Goal: Task Accomplishment & Management: Use online tool/utility

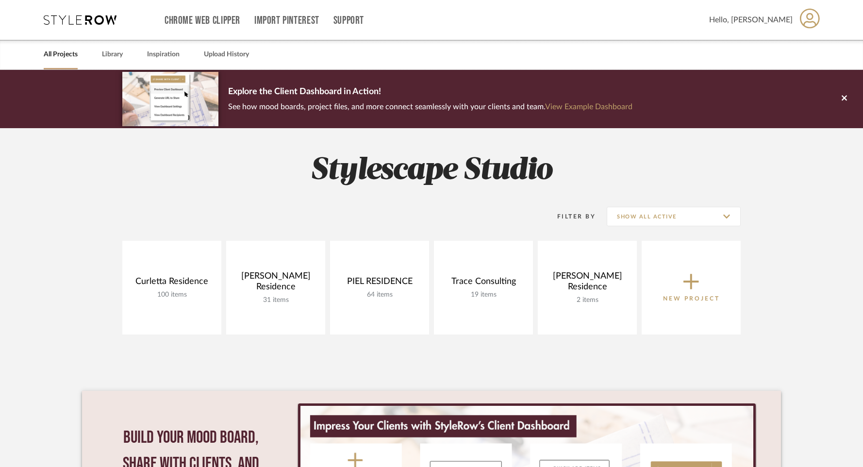
scroll to position [2, 0]
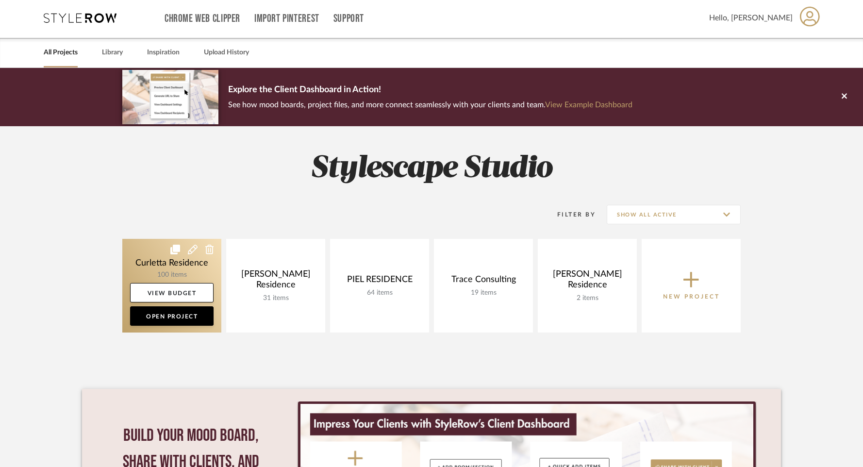
click at [171, 276] on link at bounding box center [171, 286] width 99 height 94
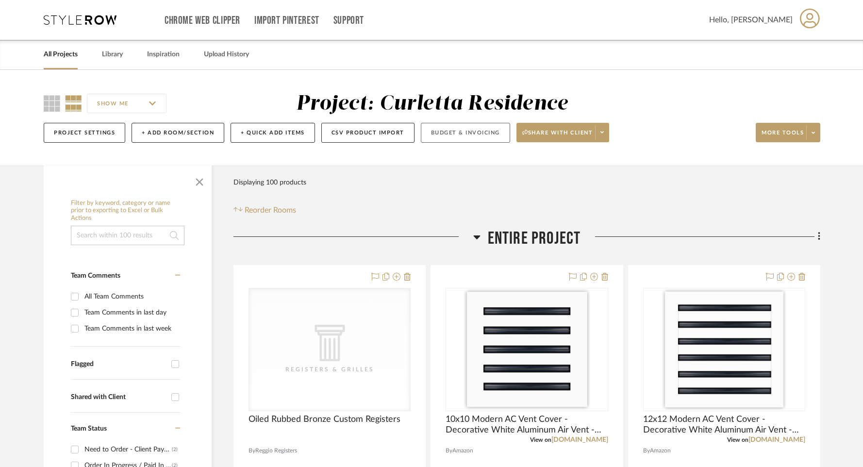
click at [451, 137] on button "Budget & Invoicing" at bounding box center [465, 133] width 89 height 20
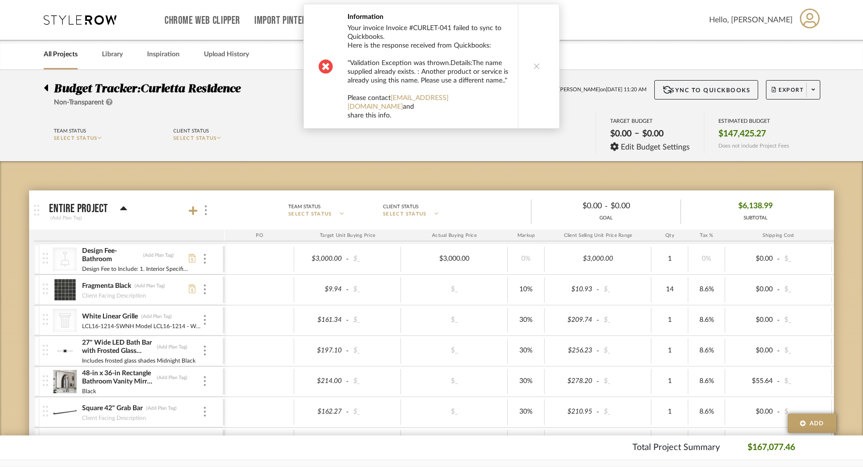
click at [535, 68] on button at bounding box center [536, 66] width 37 height 124
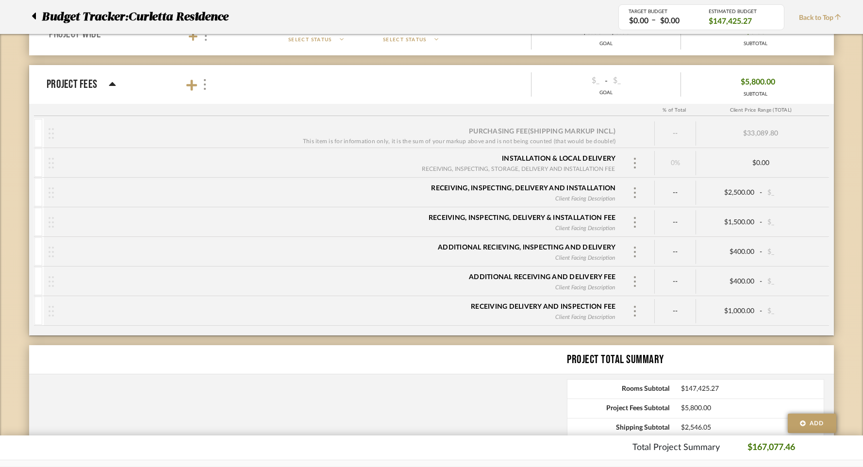
scroll to position [2983, 0]
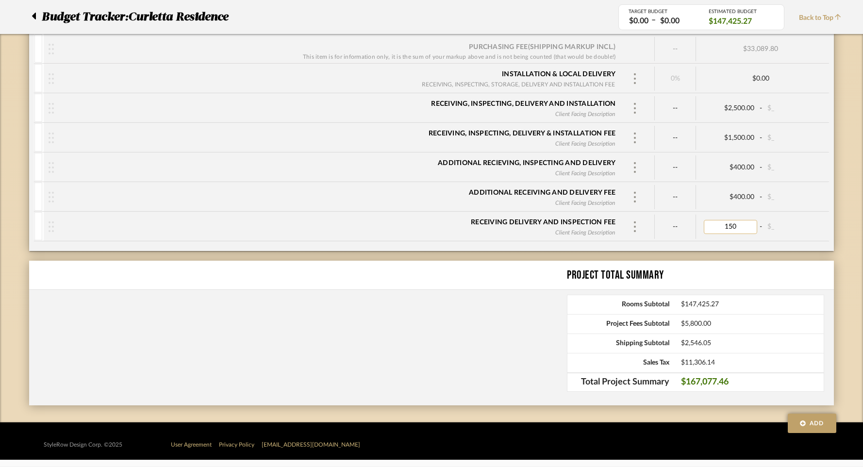
type input "1500"
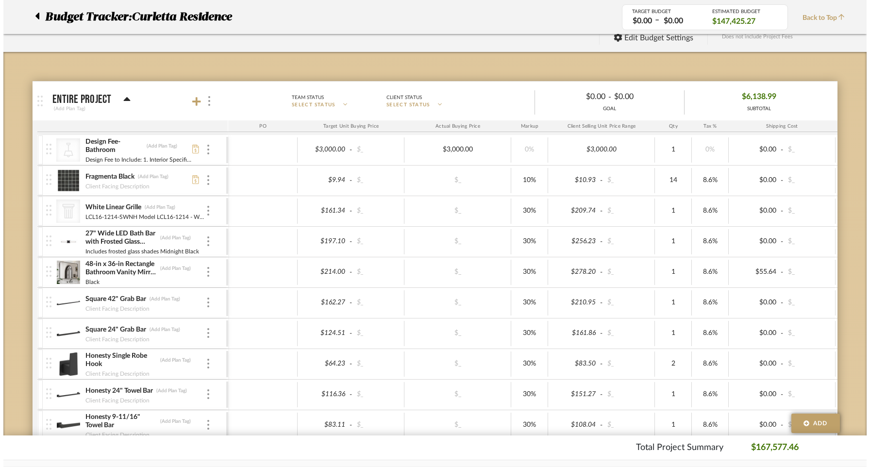
scroll to position [0, 0]
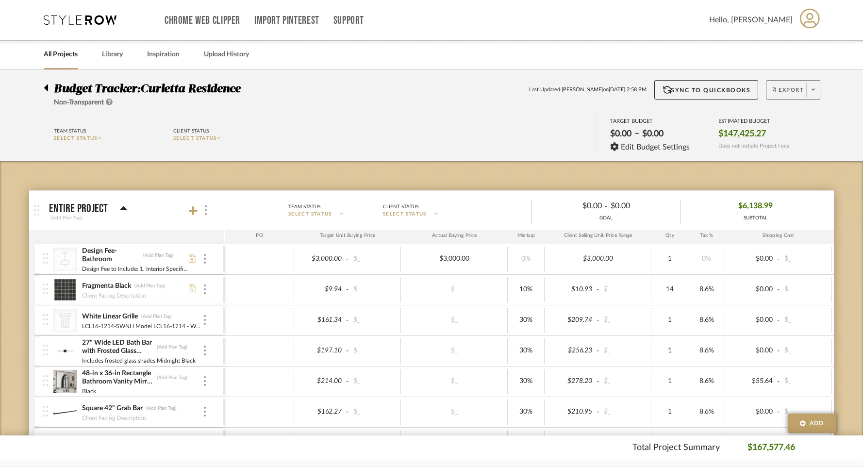
click at [793, 90] on span "Export" at bounding box center [788, 93] width 32 height 15
click at [780, 119] on span "Export PDF" at bounding box center [810, 118] width 73 height 8
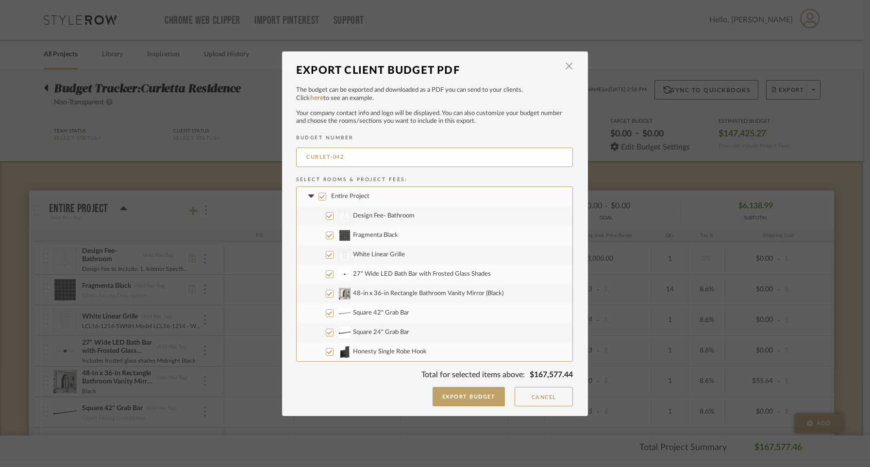
click at [319, 195] on input "Entire Project" at bounding box center [323, 197] width 8 height 8
checkbox input "false"
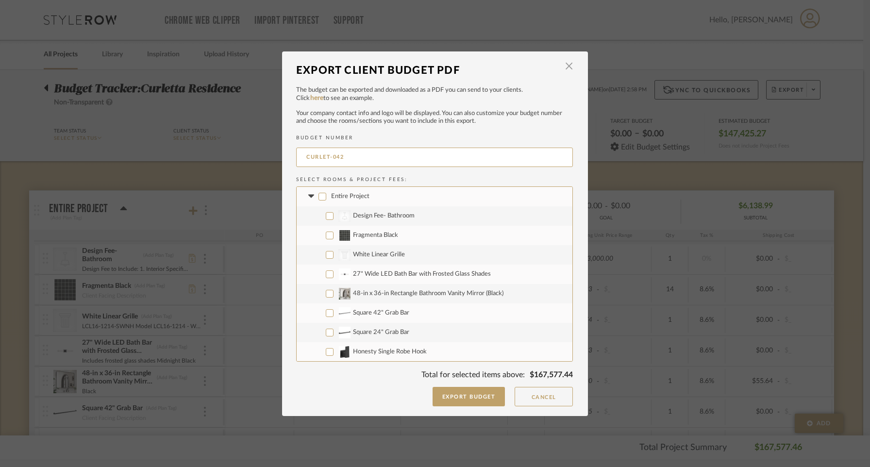
checkbox input "false"
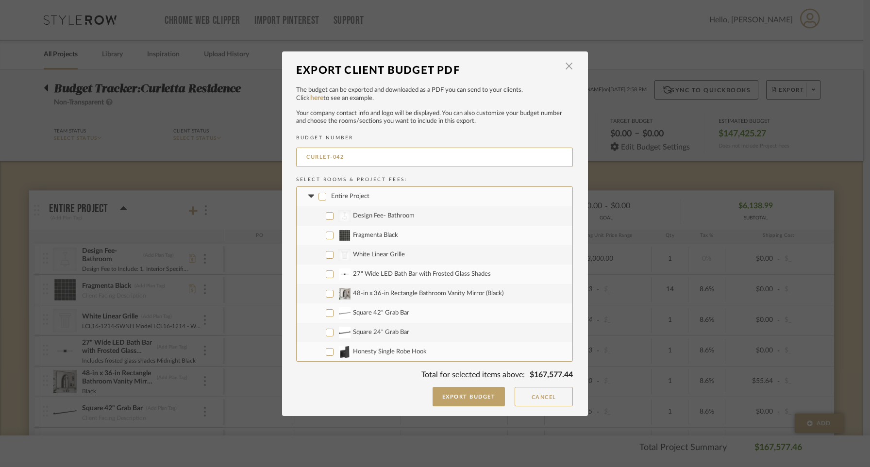
checkbox input "false"
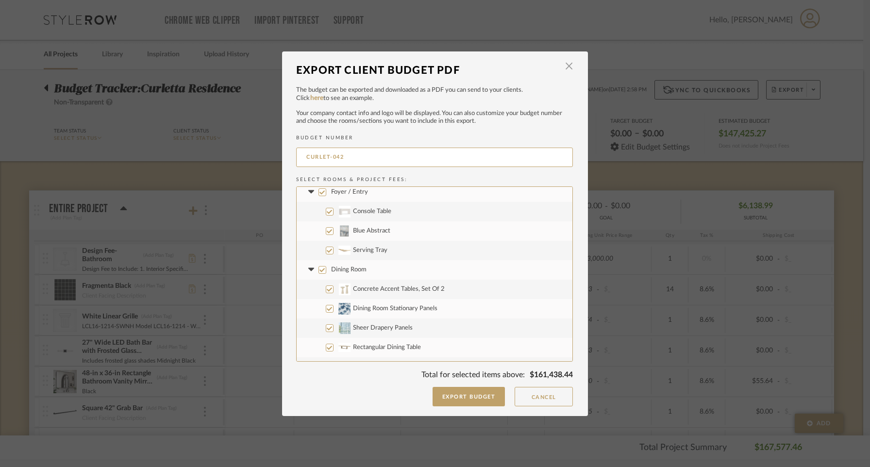
scroll to position [245, 0]
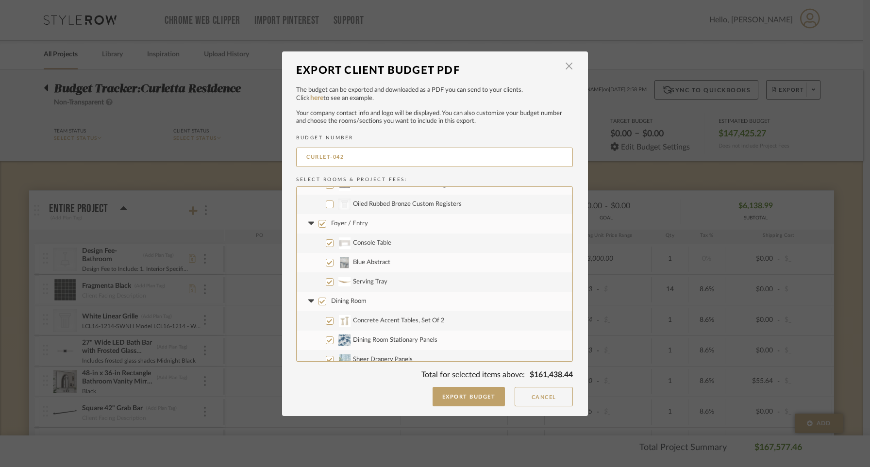
click at [320, 224] on input "Foyer / Entry" at bounding box center [323, 224] width 8 height 8
checkbox input "false"
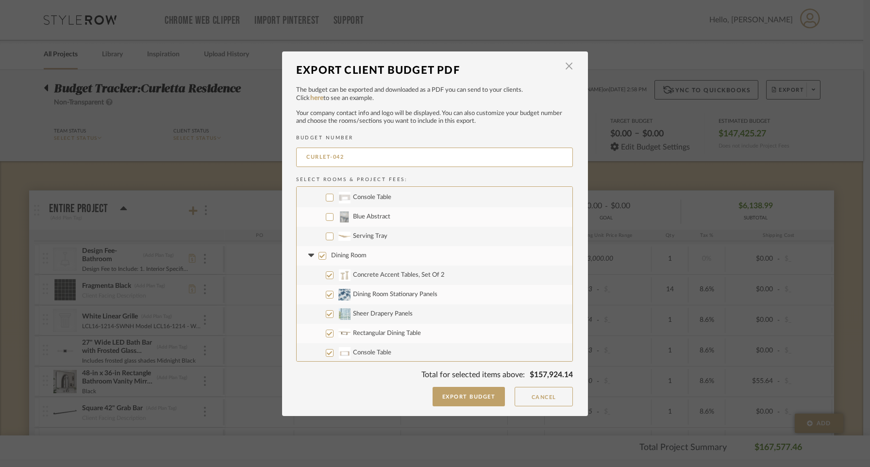
scroll to position [298, 0]
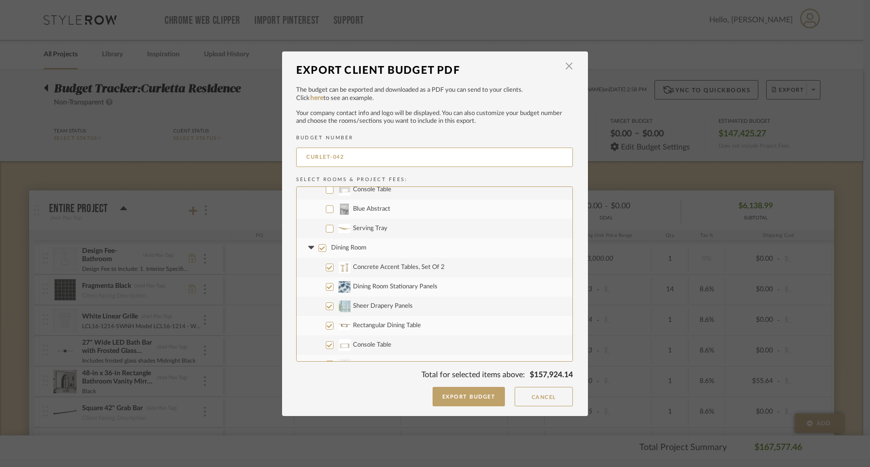
drag, startPoint x: 317, startPoint y: 242, endPoint x: 318, endPoint y: 268, distance: 25.7
click at [317, 242] on label "Dining Room" at bounding box center [435, 247] width 276 height 19
click at [319, 244] on input "Dining Room" at bounding box center [323, 248] width 8 height 8
checkbox input "false"
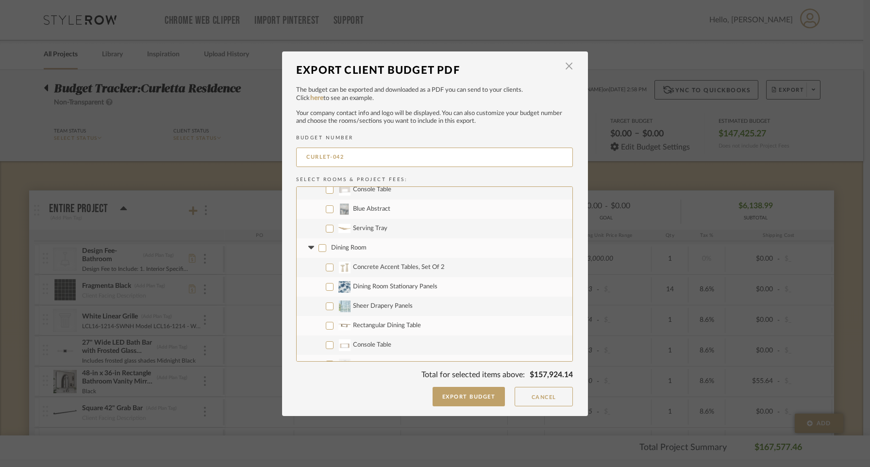
checkbox input "false"
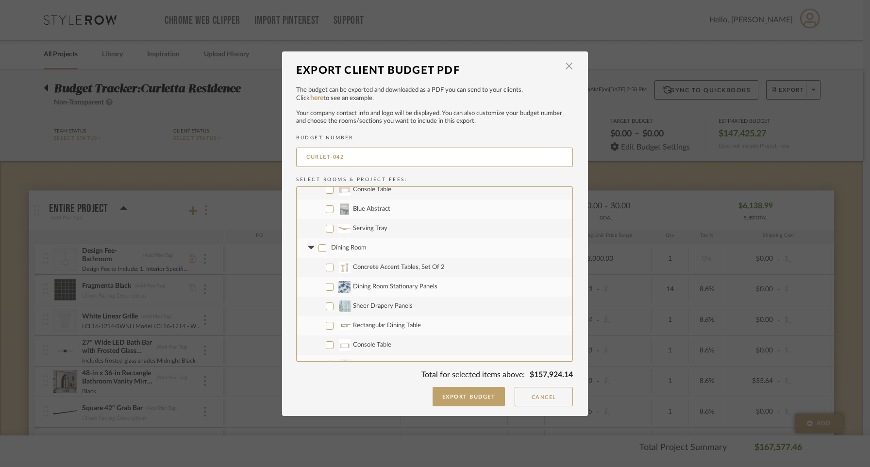
checkbox input "false"
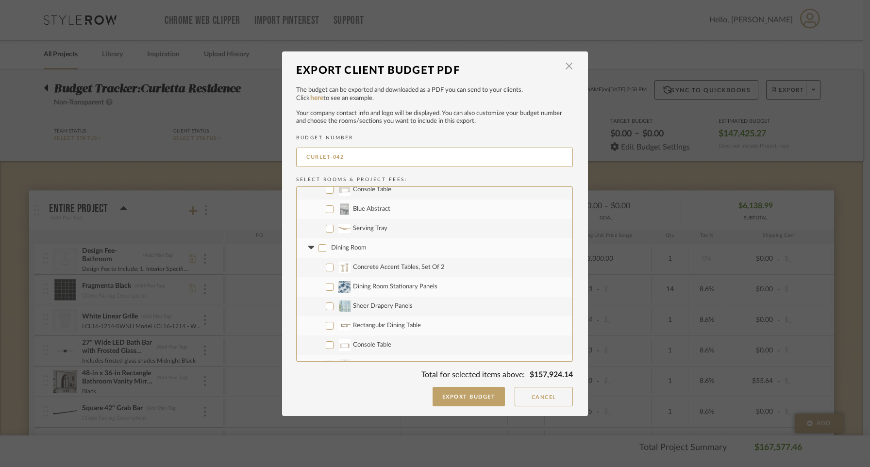
checkbox input "false"
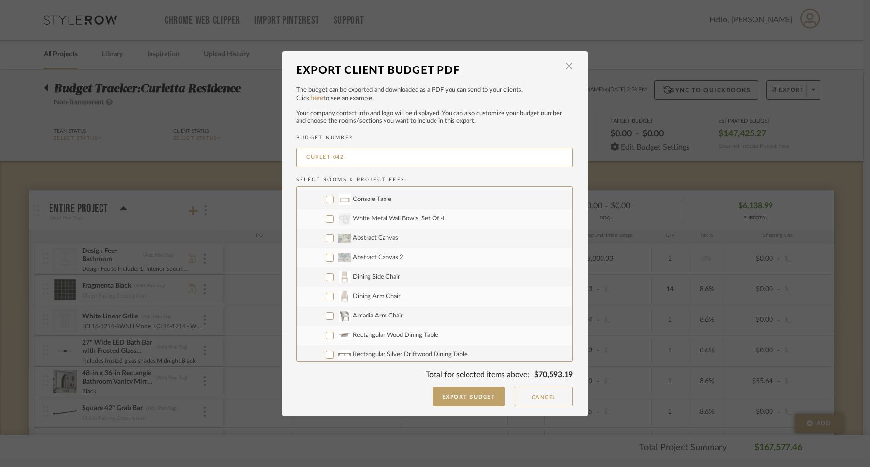
scroll to position [456, 0]
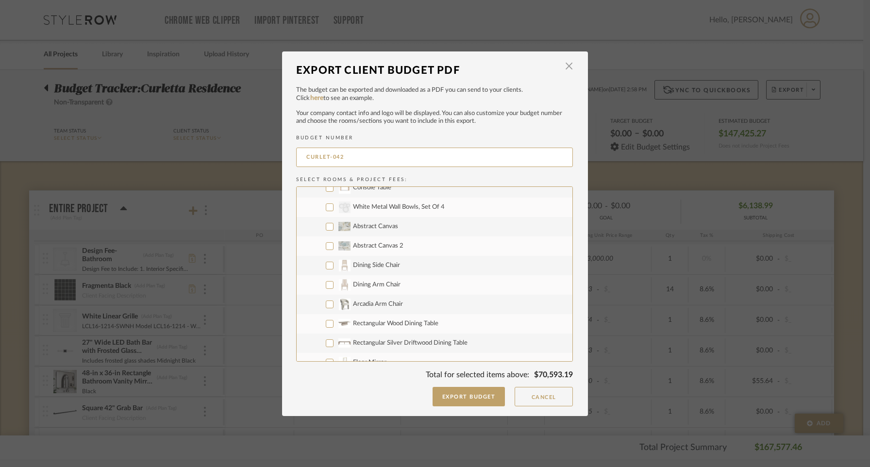
click at [327, 266] on input "Dining Side Chair" at bounding box center [330, 266] width 8 height 8
checkbox input "true"
drag, startPoint x: 326, startPoint y: 287, endPoint x: 322, endPoint y: 290, distance: 5.2
click at [326, 287] on input "Dining Arm Chair" at bounding box center [330, 285] width 8 height 8
checkbox input "true"
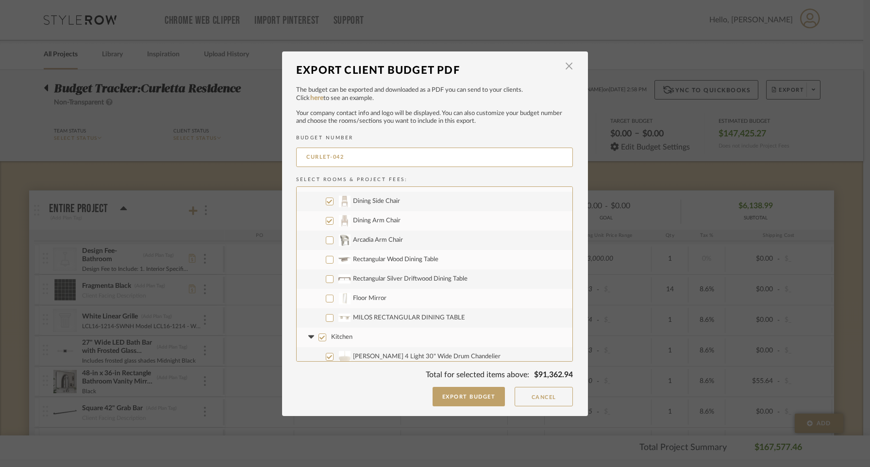
scroll to position [522, 0]
click at [327, 316] on input "MILOS RECTANGULAR DINING TABLE" at bounding box center [330, 316] width 8 height 8
checkbox input "true"
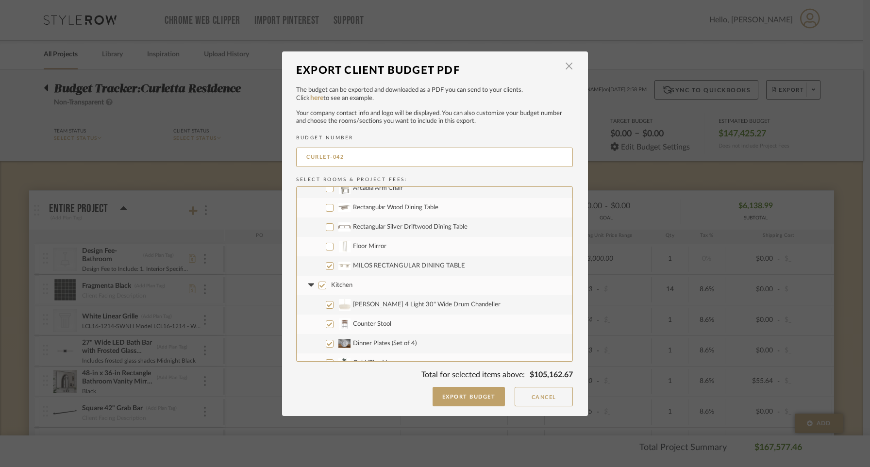
scroll to position [584, 0]
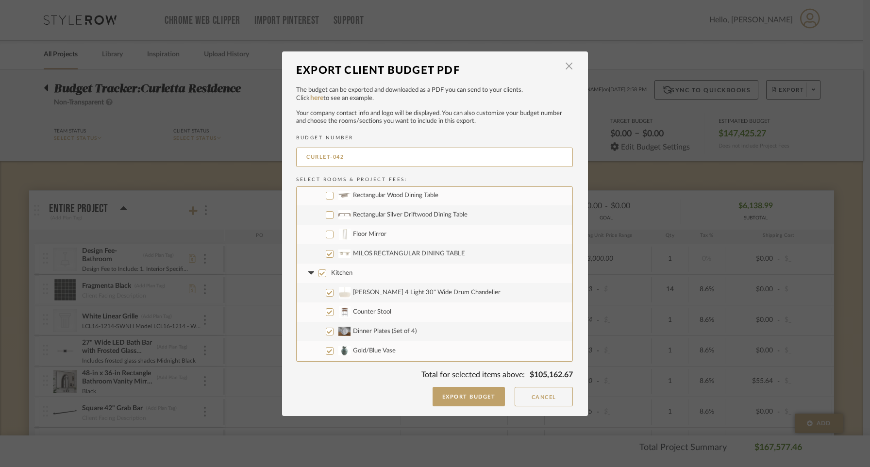
click at [322, 270] on input "Kitchen" at bounding box center [323, 274] width 8 height 8
checkbox input "false"
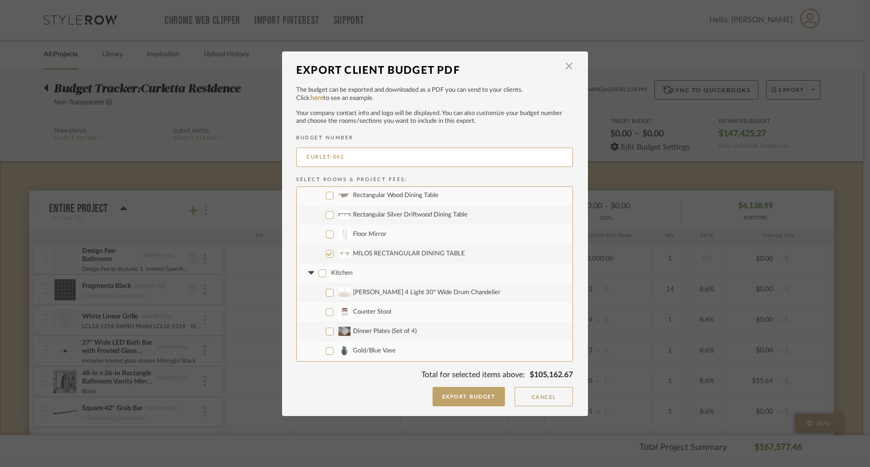
checkbox input "false"
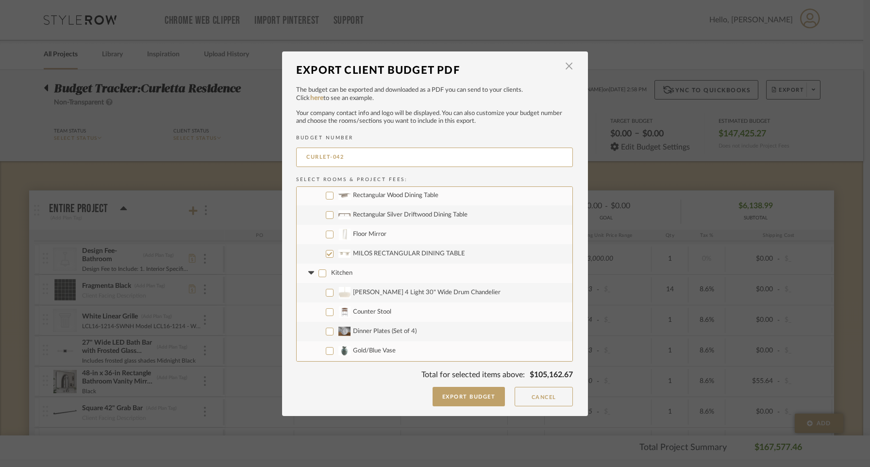
checkbox input "false"
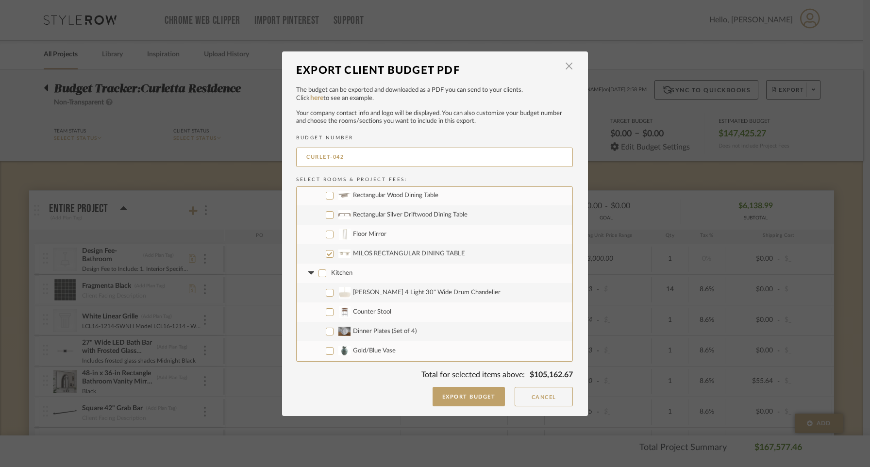
checkbox input "false"
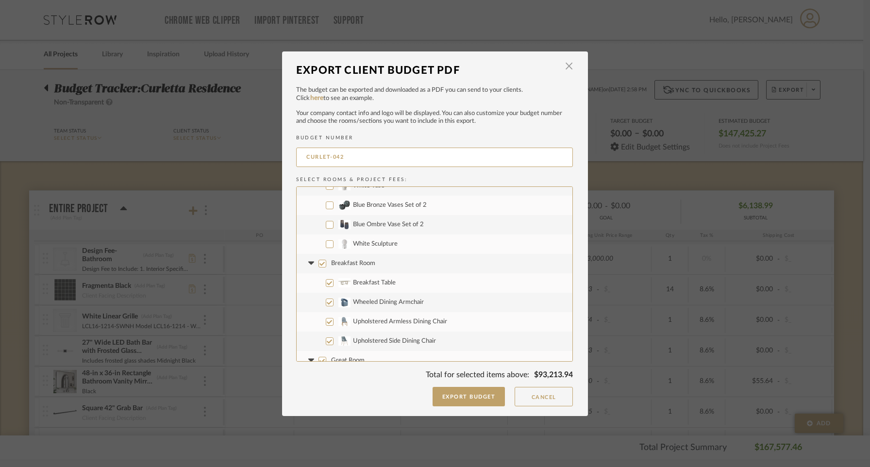
scroll to position [928, 0]
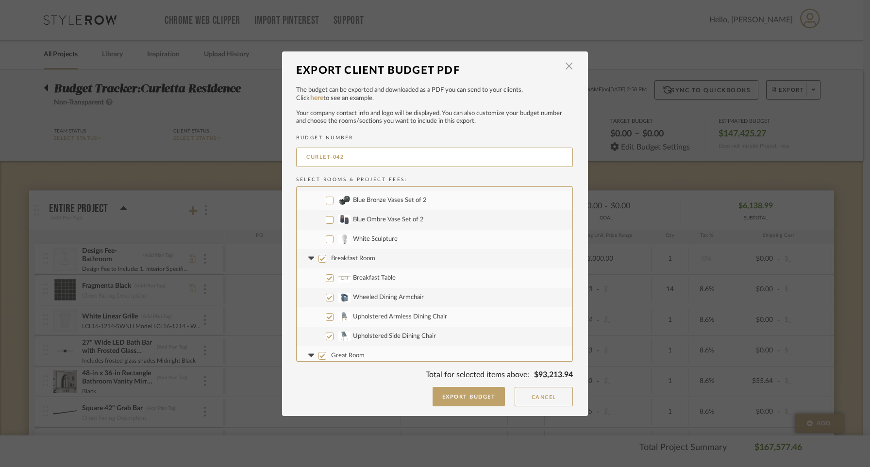
click at [322, 257] on input "Breakfast Room" at bounding box center [323, 259] width 8 height 8
checkbox input "false"
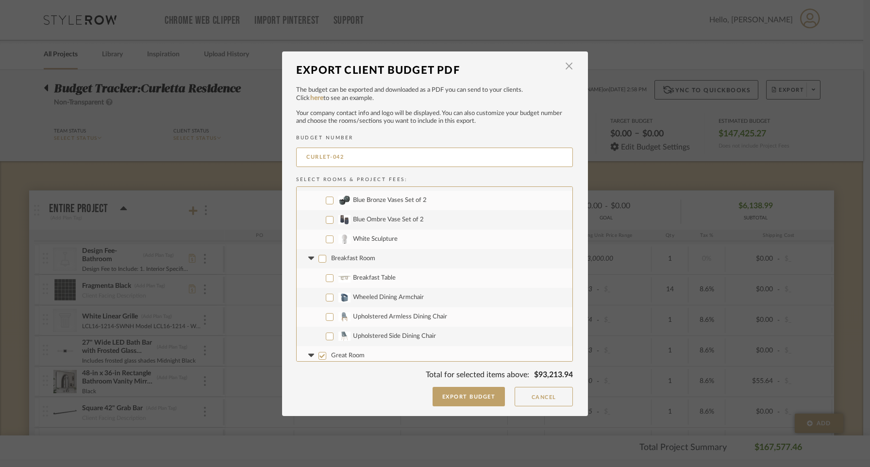
checkbox input "false"
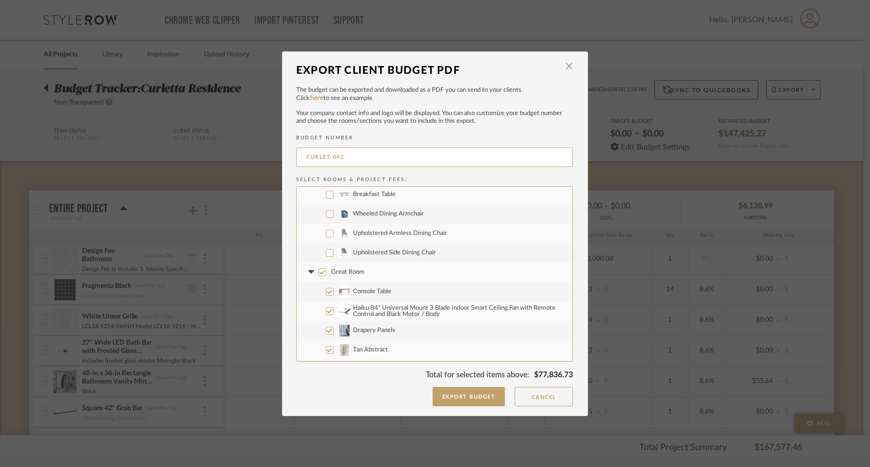
click at [319, 271] on input "Great Room" at bounding box center [323, 273] width 8 height 8
checkbox input "false"
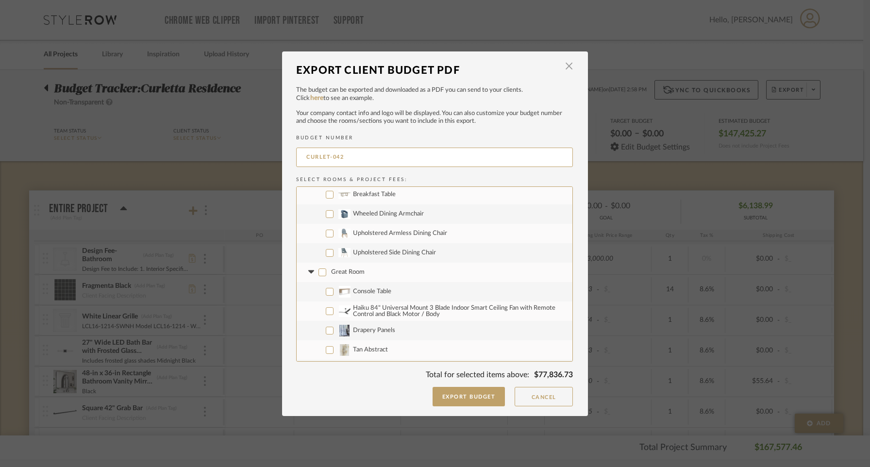
checkbox input "false"
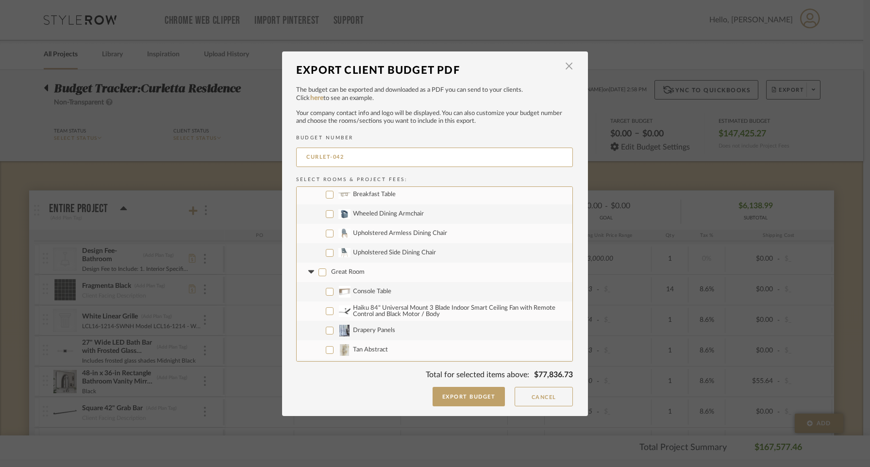
checkbox input "false"
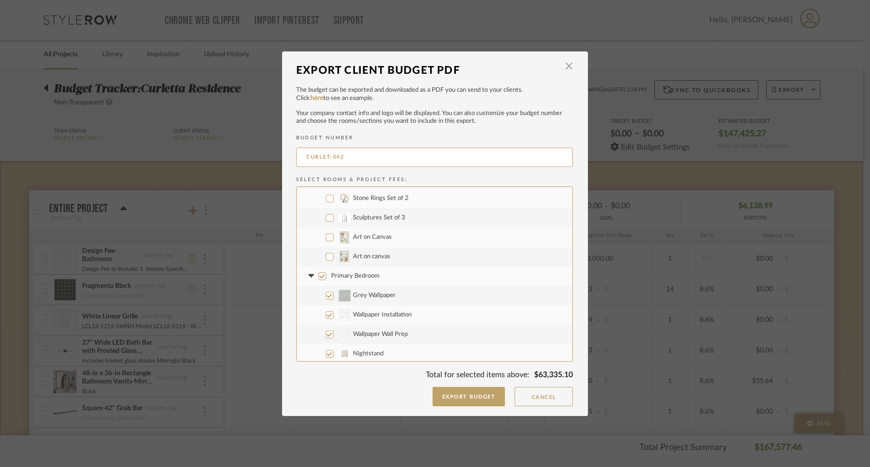
drag, startPoint x: 321, startPoint y: 277, endPoint x: 320, endPoint y: 298, distance: 20.9
click at [321, 277] on input "Primary Bedroom" at bounding box center [323, 276] width 8 height 8
checkbox input "false"
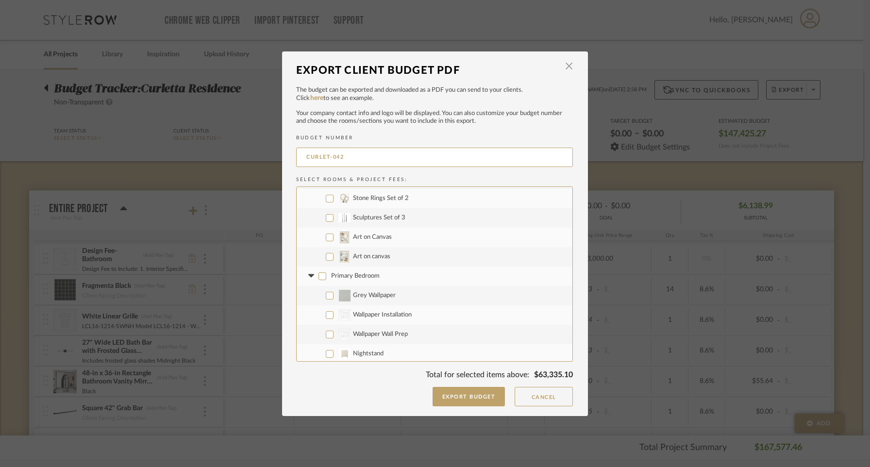
checkbox input "false"
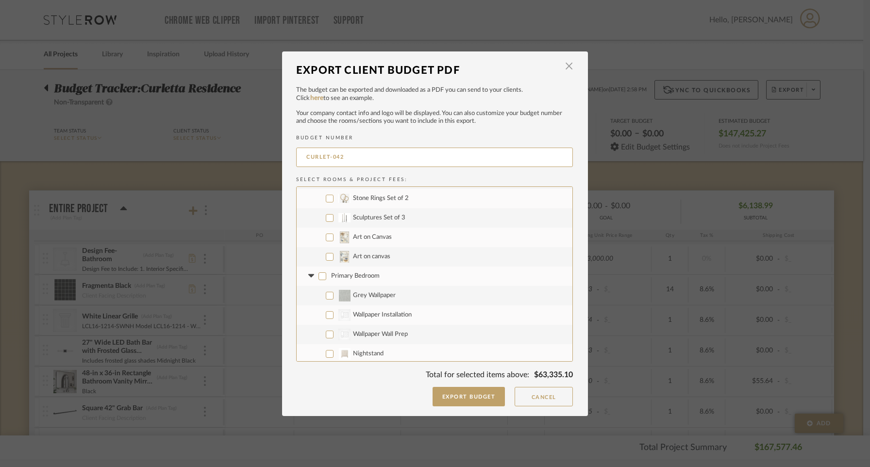
checkbox input "false"
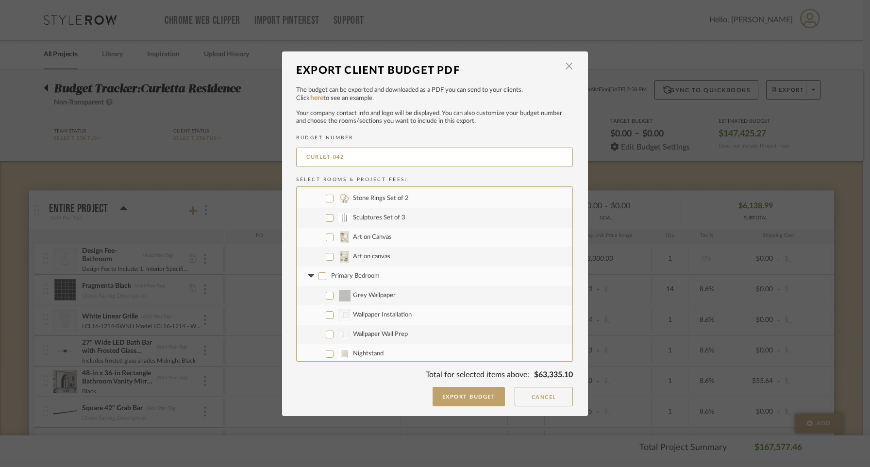
checkbox input "false"
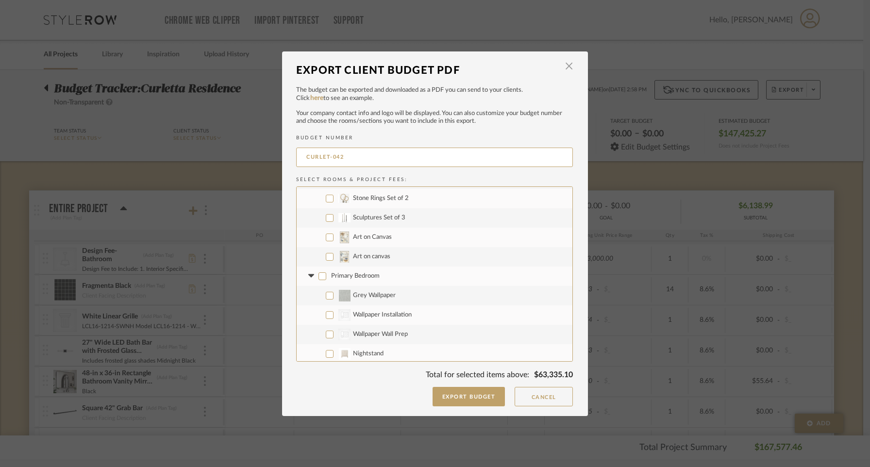
checkbox input "false"
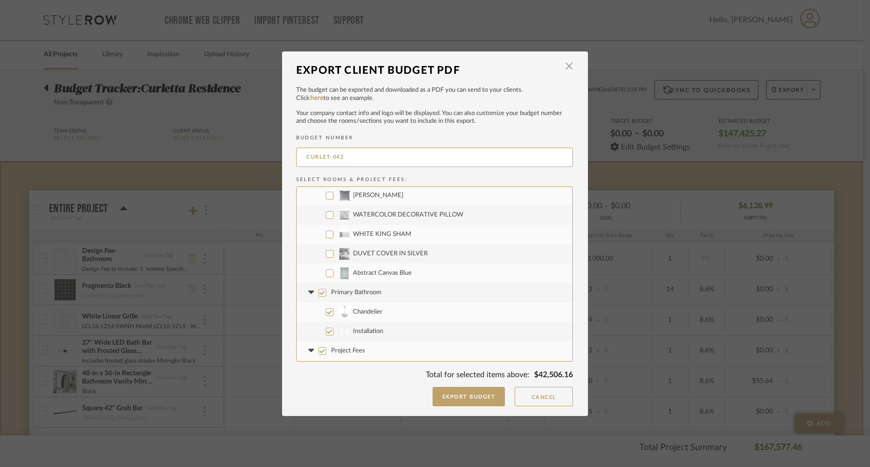
scroll to position [1590, 0]
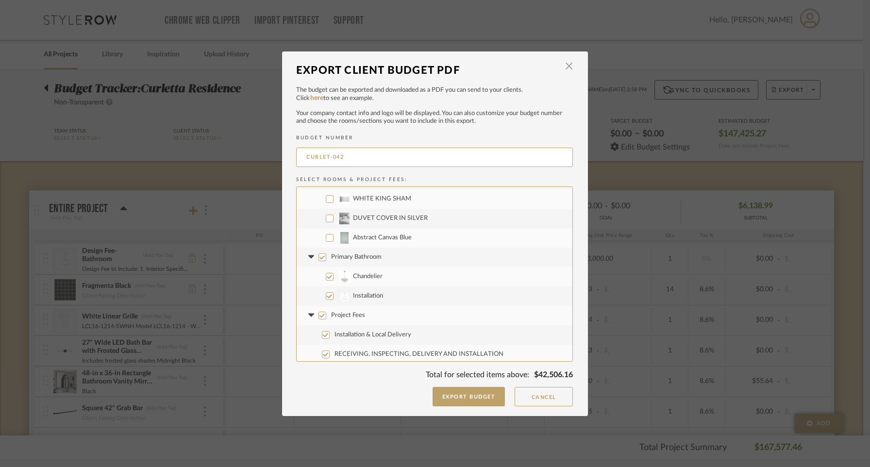
drag, startPoint x: 320, startPoint y: 259, endPoint x: 319, endPoint y: 266, distance: 6.5
click at [320, 259] on input "Primary Bathroom" at bounding box center [323, 257] width 8 height 8
checkbox input "false"
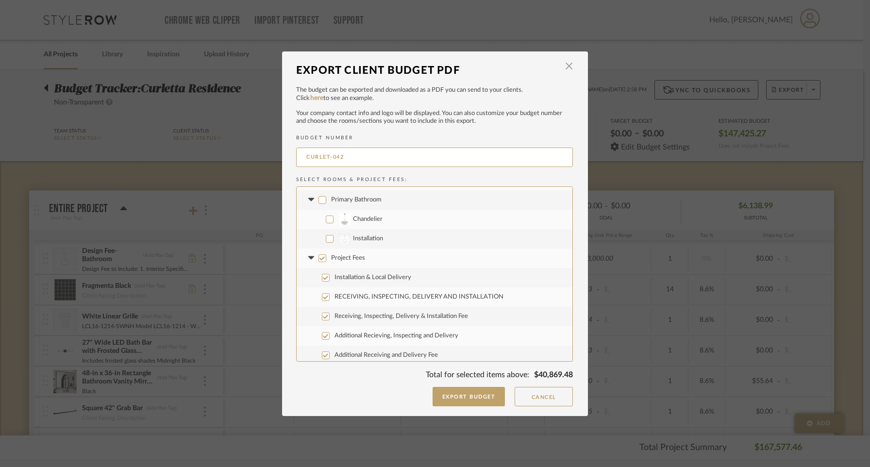
scroll to position [1652, 0]
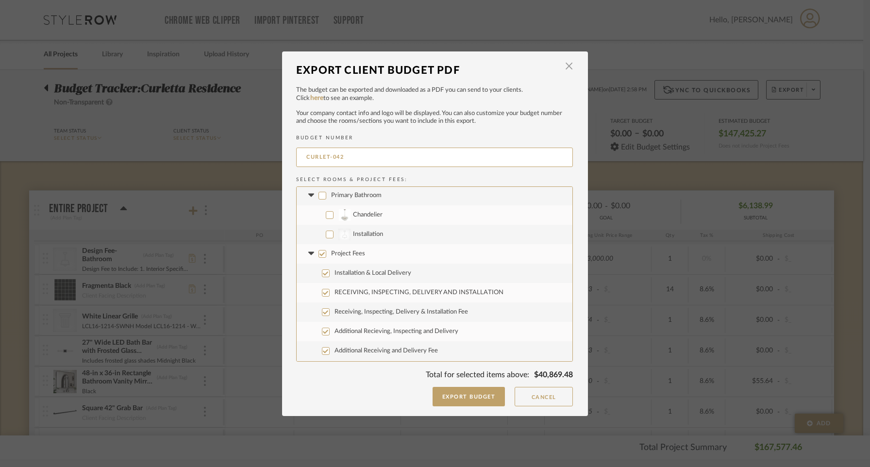
click at [320, 258] on label "Project Fees" at bounding box center [435, 253] width 276 height 19
click at [320, 258] on input "Project Fees" at bounding box center [323, 254] width 8 height 8
checkbox input "false"
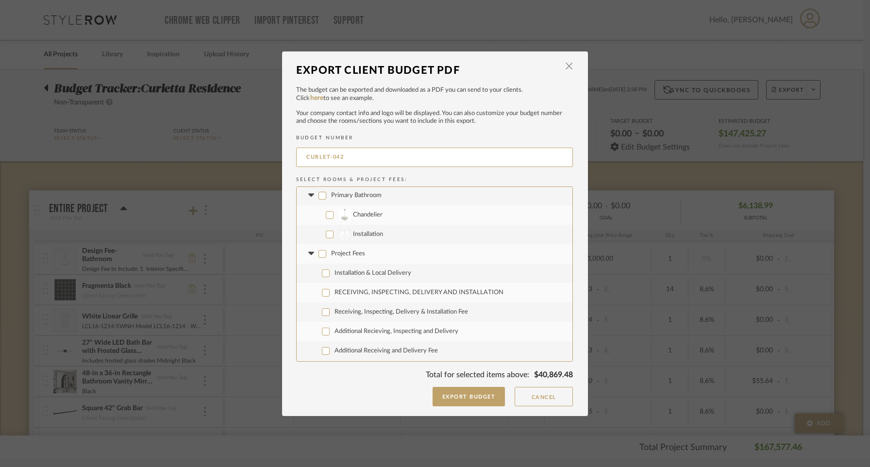
checkbox input "false"
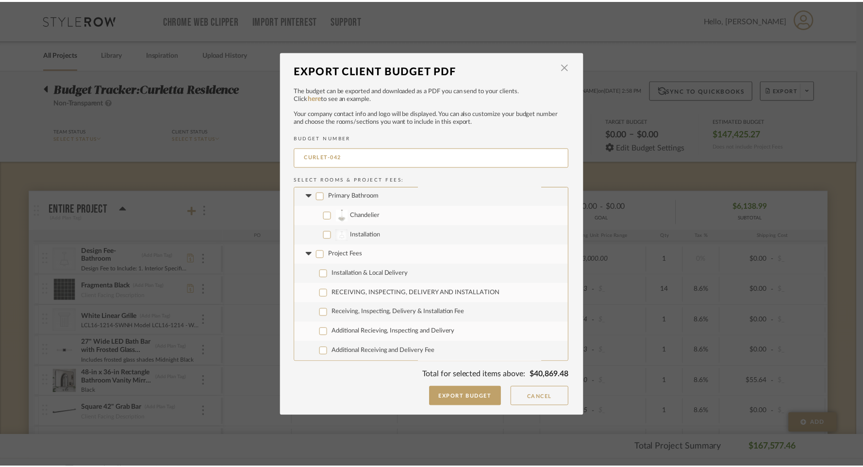
scroll to position [1671, 0]
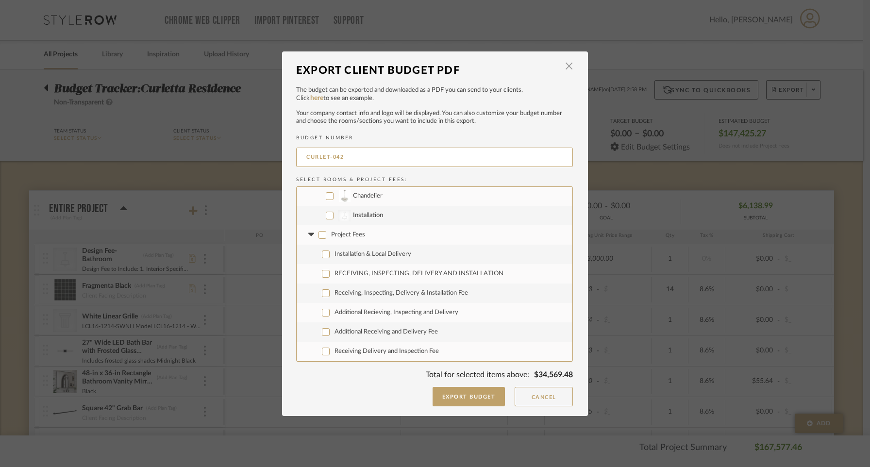
click at [322, 351] on input "Receiving Delivery and Inspection Fee" at bounding box center [326, 352] width 8 height 8
checkbox input "true"
click at [488, 395] on button "Export Budget" at bounding box center [469, 396] width 73 height 19
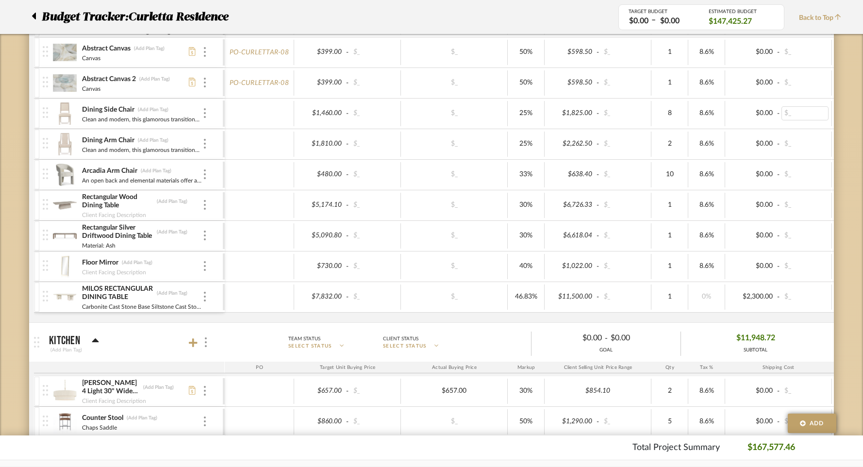
scroll to position [1057, 0]
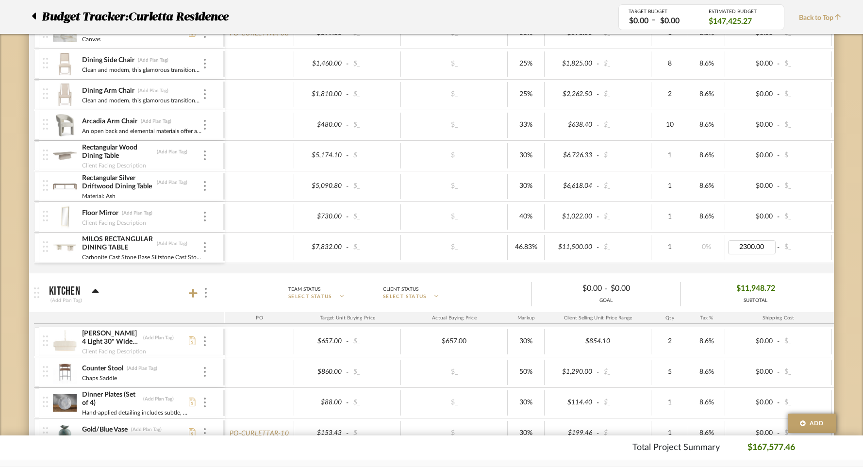
type input "0"
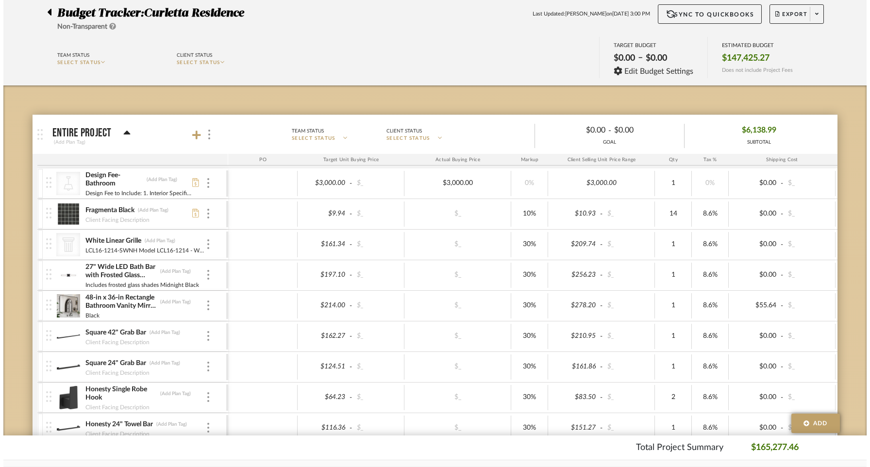
scroll to position [0, 0]
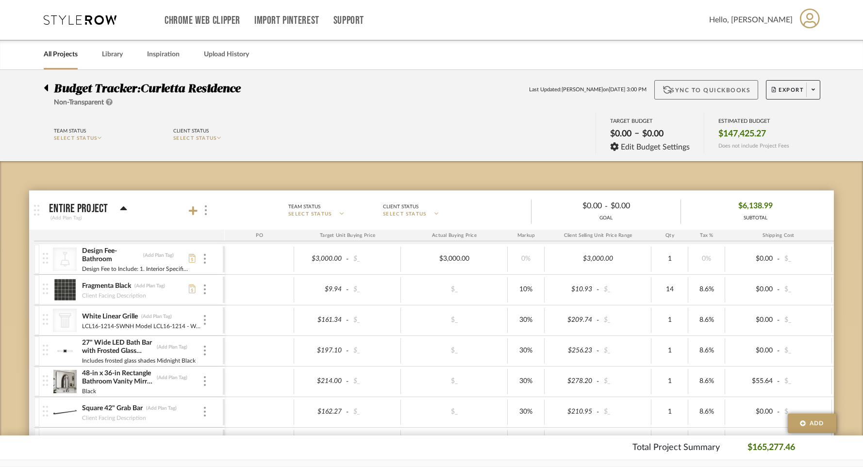
click at [700, 84] on button "Sync to QuickBooks" at bounding box center [707, 89] width 104 height 19
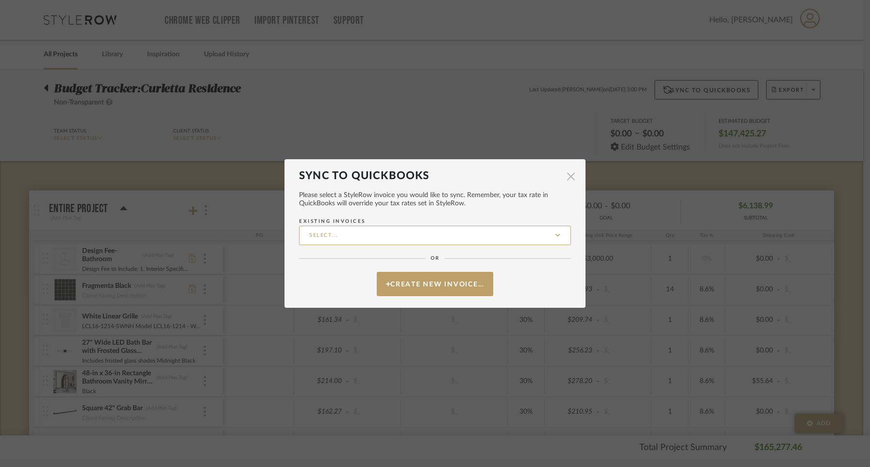
click at [567, 180] on span "button" at bounding box center [570, 176] width 19 height 19
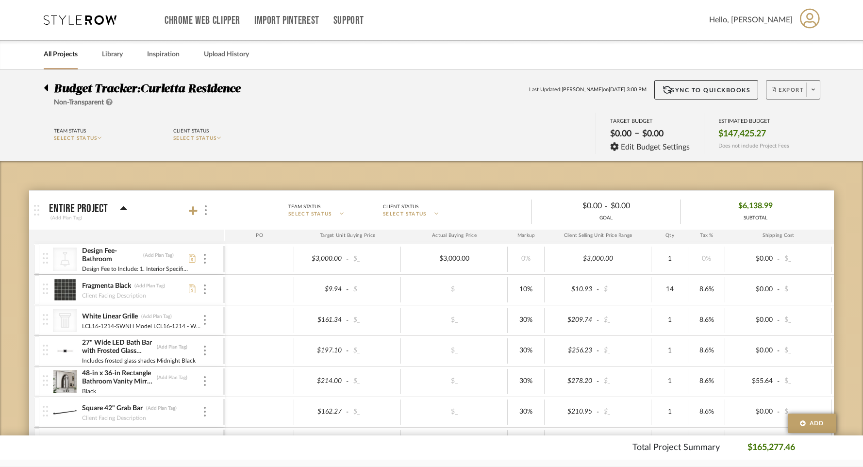
click at [798, 90] on span "Export" at bounding box center [788, 93] width 32 height 15
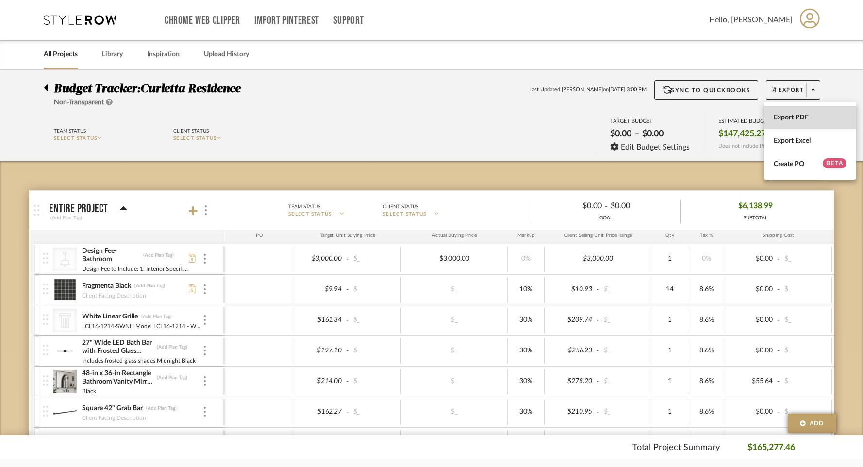
click at [790, 113] on button "Export PDF" at bounding box center [810, 117] width 92 height 23
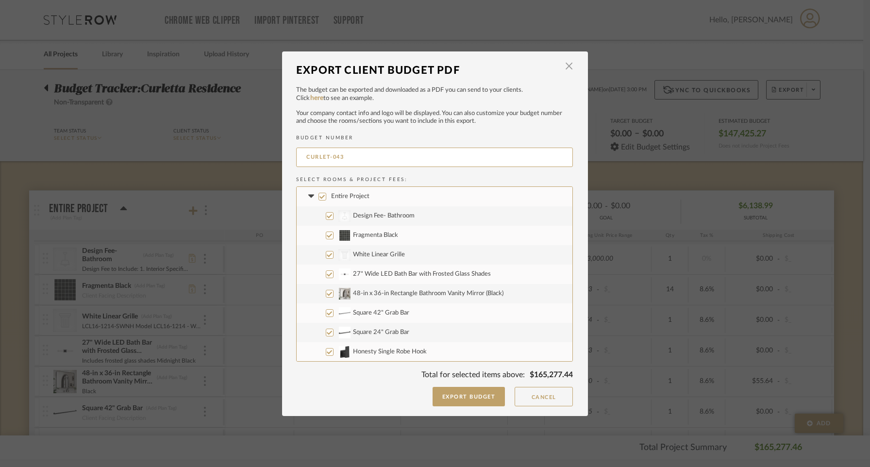
click at [319, 198] on input "Entire Project" at bounding box center [323, 197] width 8 height 8
checkbox input "false"
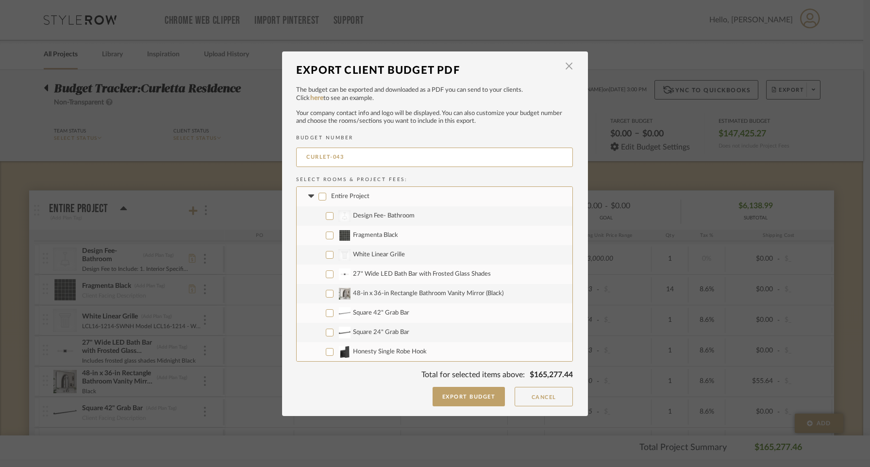
checkbox input "false"
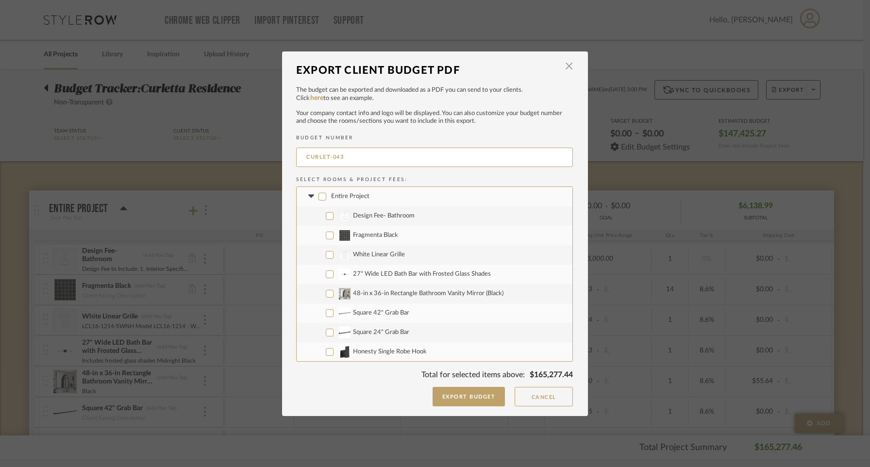
checkbox input "false"
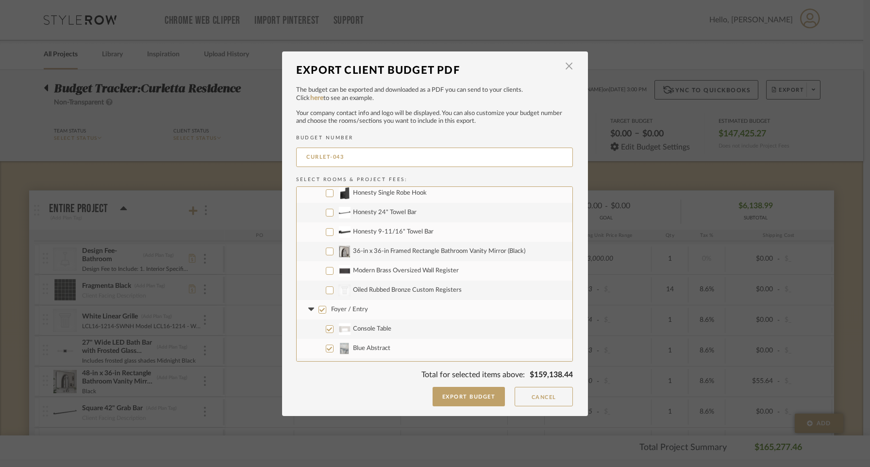
scroll to position [228, 0]
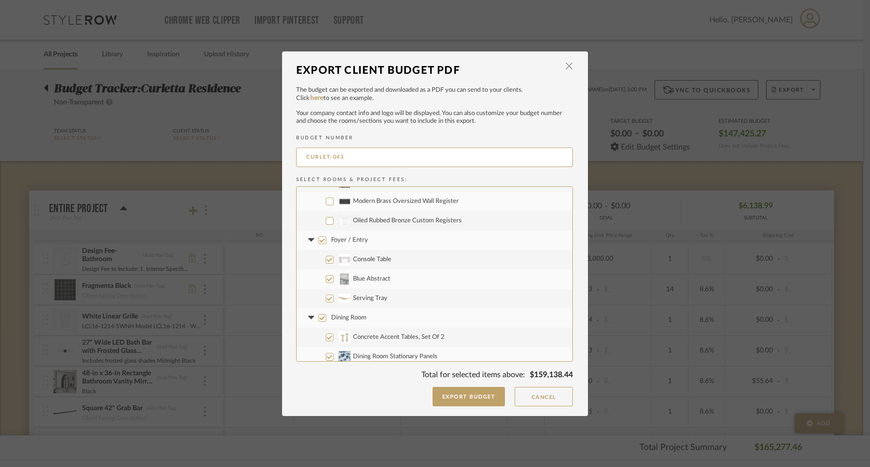
click at [322, 234] on label "Foyer / Entry" at bounding box center [435, 240] width 276 height 19
click at [322, 236] on input "Foyer / Entry" at bounding box center [323, 240] width 8 height 8
checkbox input "false"
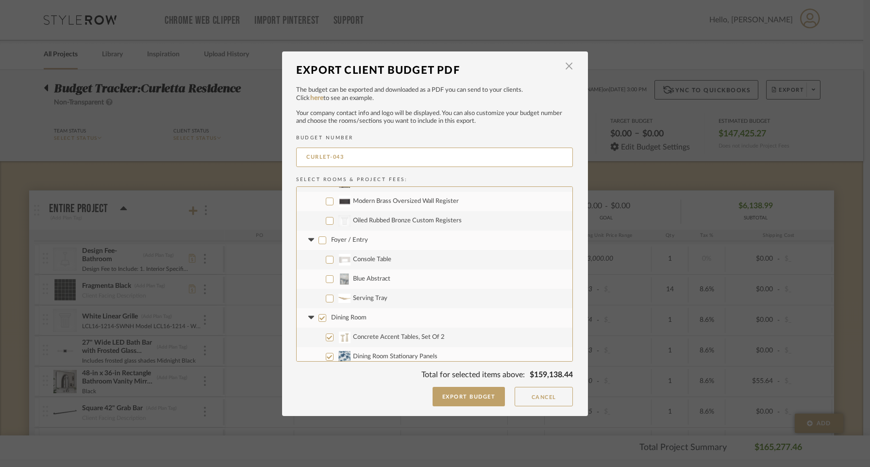
checkbox input "false"
click at [319, 316] on input "Dining Room" at bounding box center [323, 318] width 8 height 8
checkbox input "false"
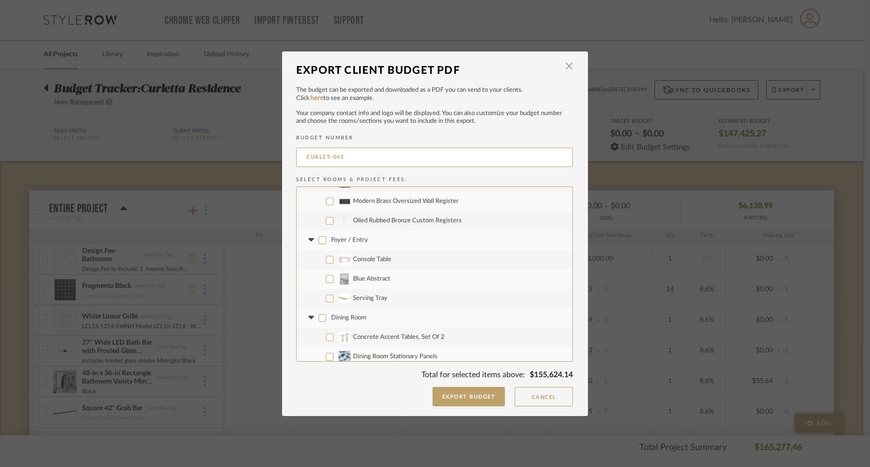
checkbox input "false"
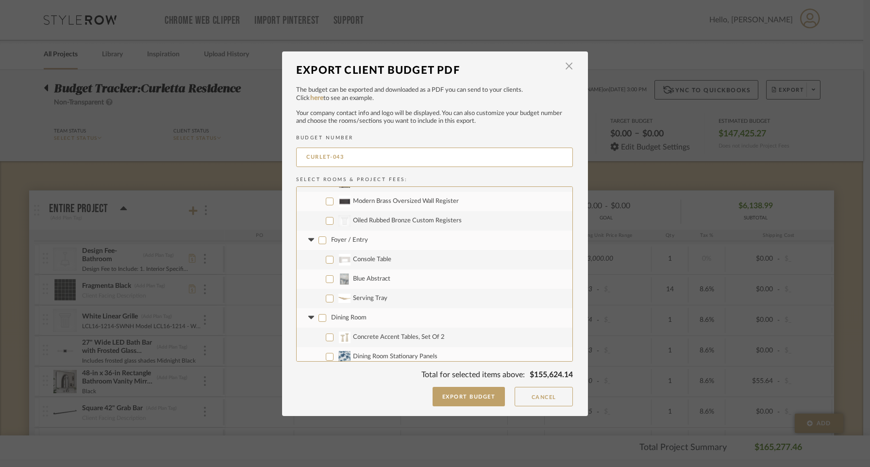
checkbox input "false"
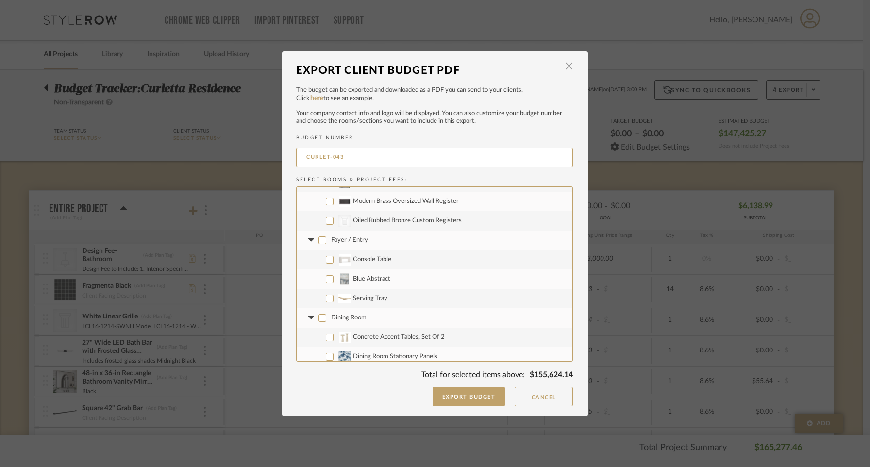
checkbox input "false"
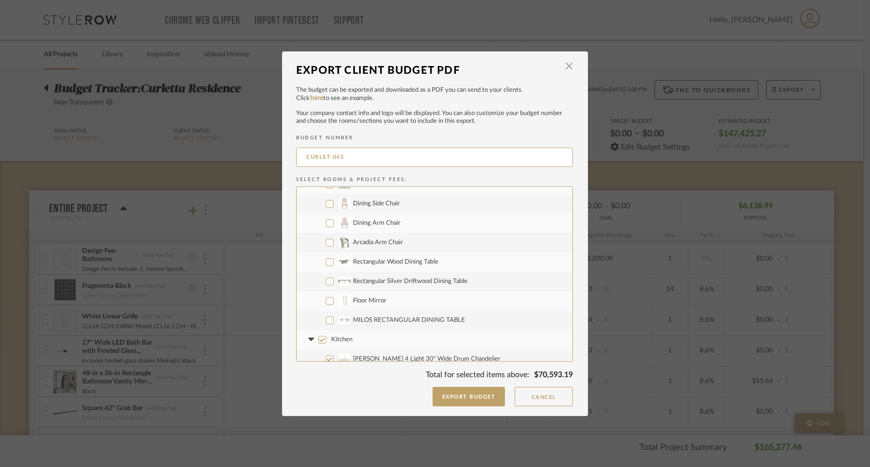
scroll to position [523, 0]
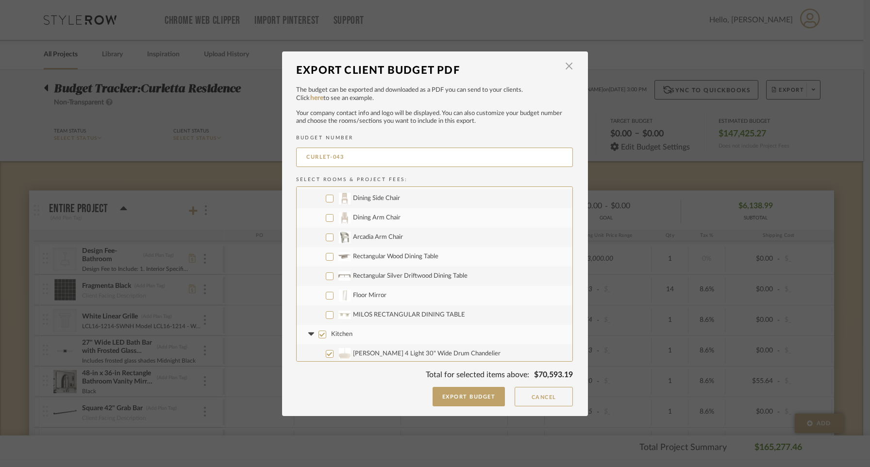
click at [330, 197] on label "Dining Side Chair" at bounding box center [435, 198] width 276 height 19
click at [330, 197] on input "Dining Side Chair" at bounding box center [330, 199] width 8 height 8
checkbox input "true"
drag, startPoint x: 330, startPoint y: 219, endPoint x: 332, endPoint y: 308, distance: 88.9
click at [330, 220] on label "Dining Arm Chair" at bounding box center [435, 217] width 276 height 19
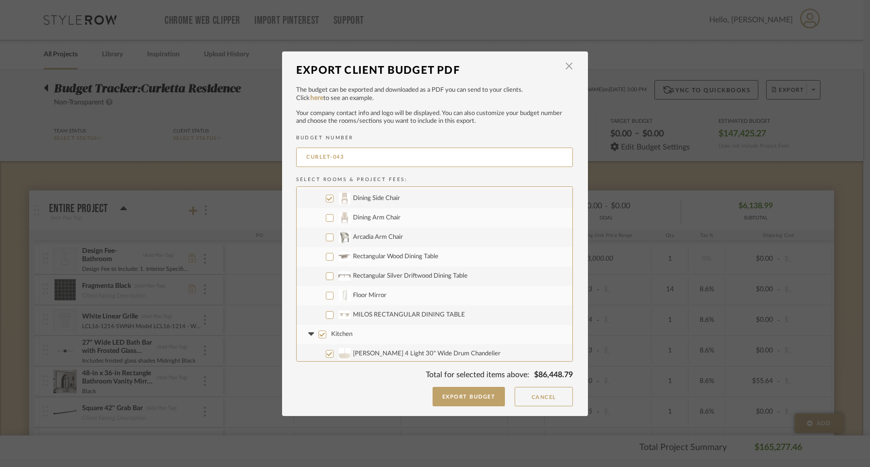
click at [330, 220] on input "Dining Arm Chair" at bounding box center [330, 218] width 8 height 8
checkbox input "true"
click at [327, 317] on input "MILOS RECTANGULAR DINING TABLE" at bounding box center [330, 315] width 8 height 8
checkbox input "true"
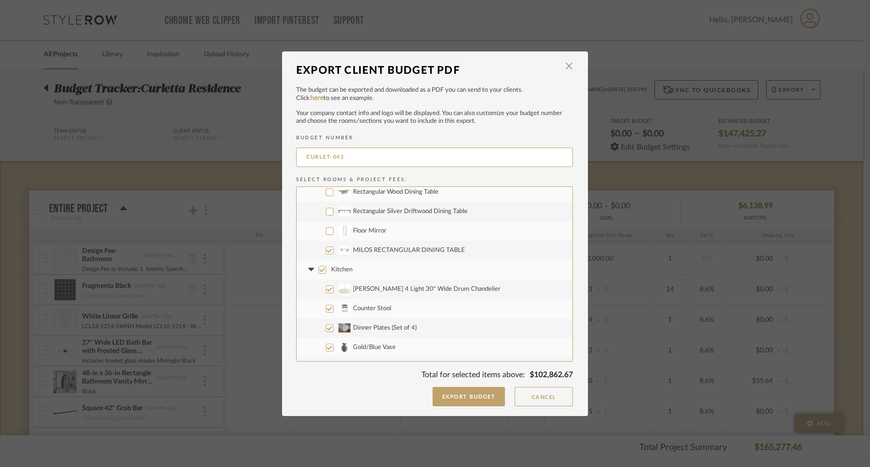
click at [320, 270] on input "Kitchen" at bounding box center [323, 270] width 8 height 8
checkbox input "false"
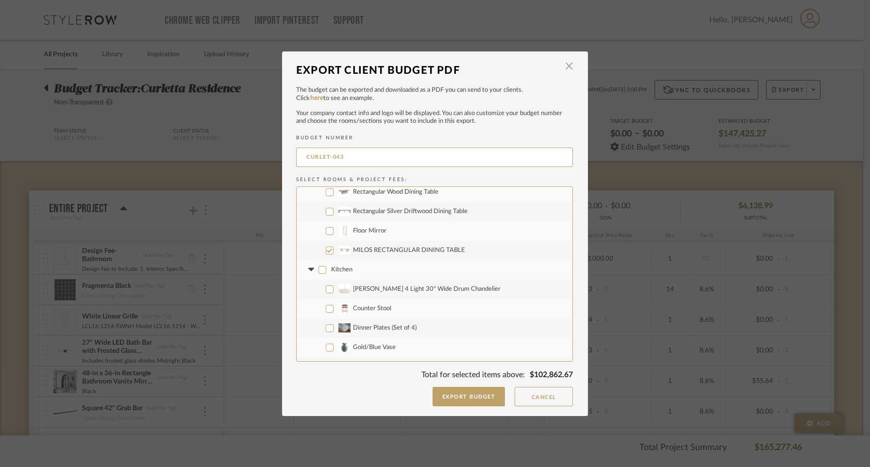
checkbox input "false"
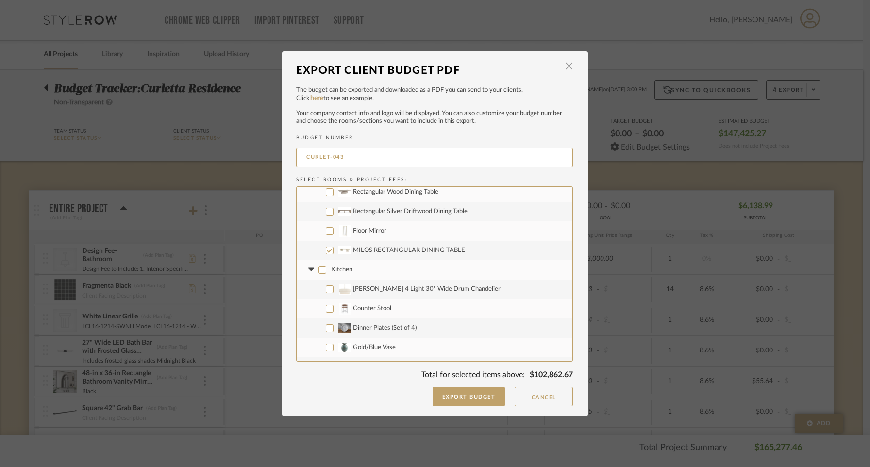
checkbox input "false"
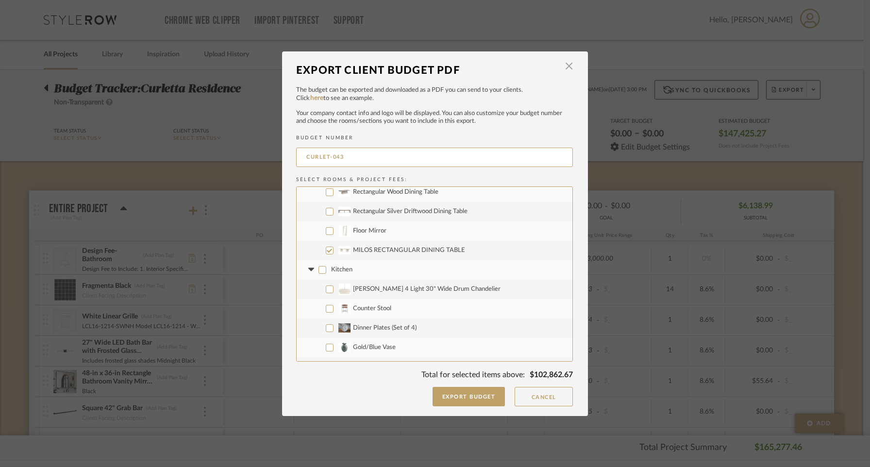
checkbox input "false"
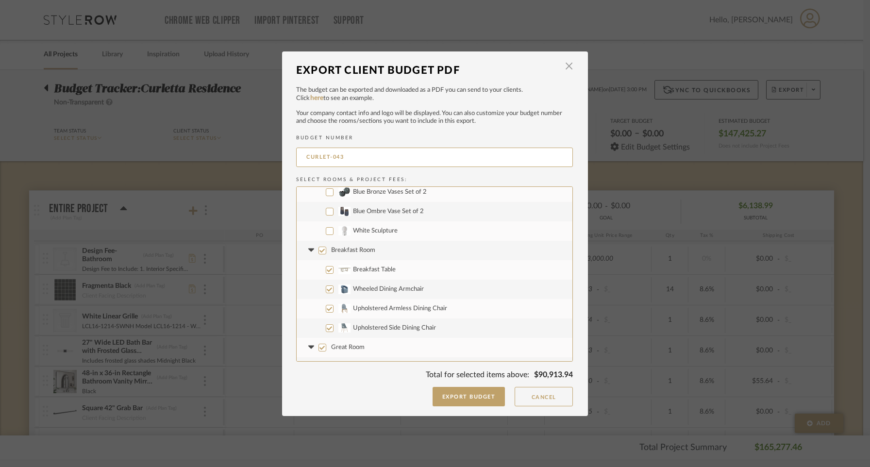
scroll to position [937, 0]
click at [322, 252] on input "Breakfast Room" at bounding box center [323, 250] width 8 height 8
checkbox input "false"
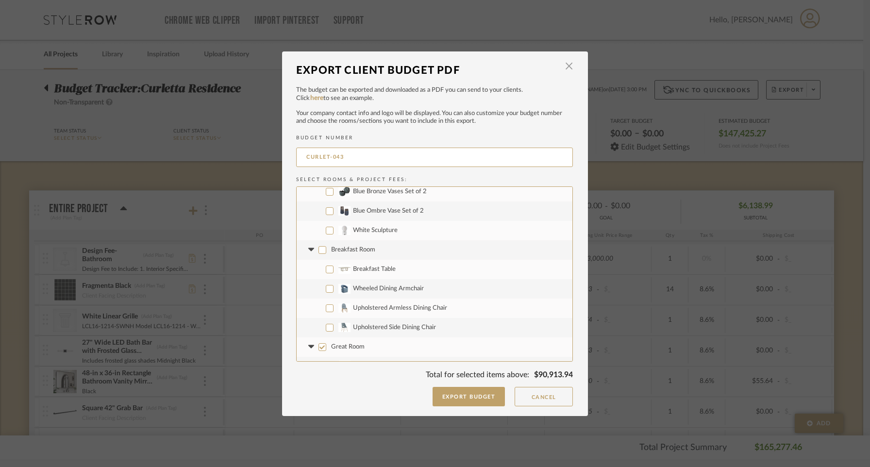
checkbox input "false"
click at [321, 346] on input "Great Room" at bounding box center [323, 347] width 8 height 8
checkbox input "false"
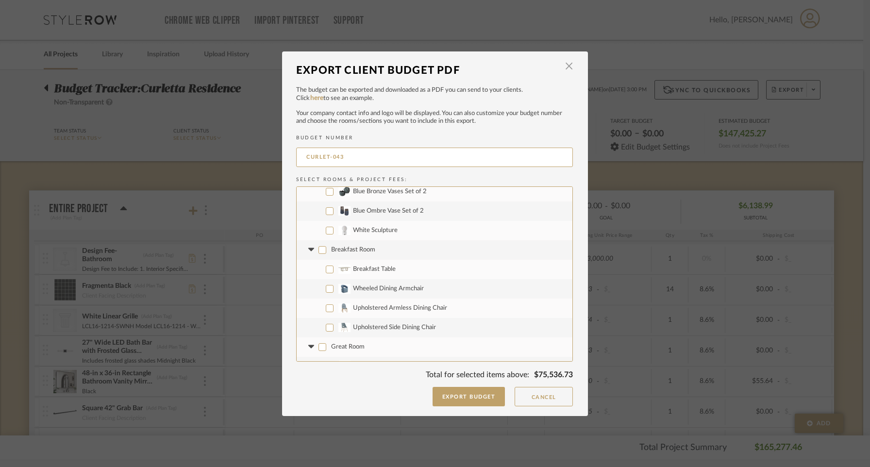
checkbox input "false"
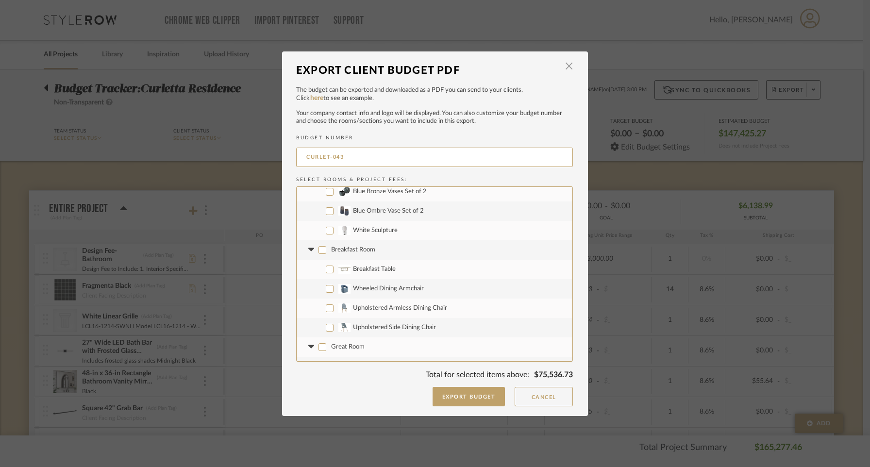
checkbox input "false"
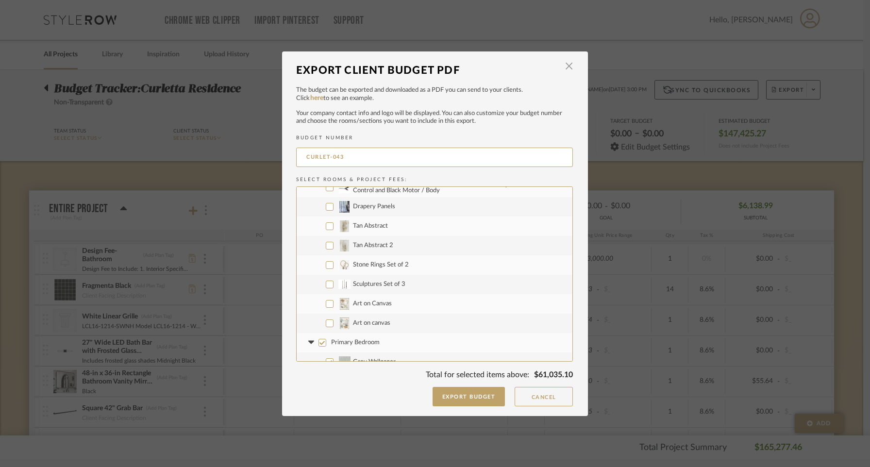
scroll to position [1154, 0]
click at [319, 323] on input "Primary Bedroom" at bounding box center [323, 325] width 8 height 8
checkbox input "false"
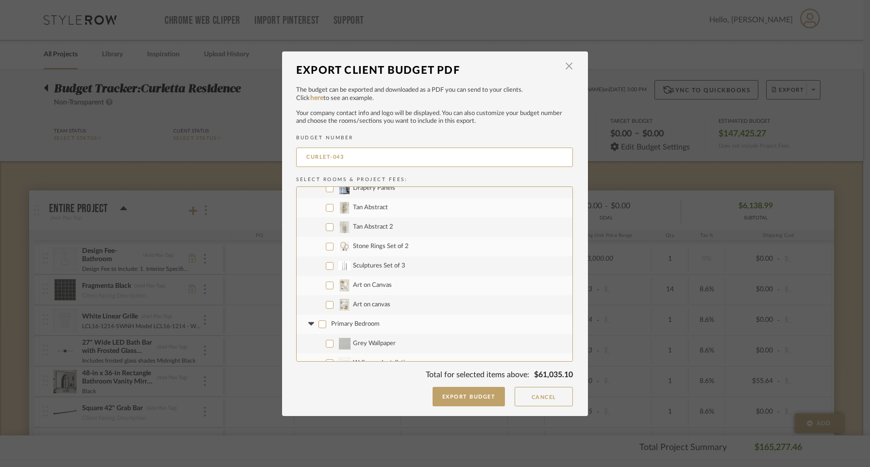
checkbox input "false"
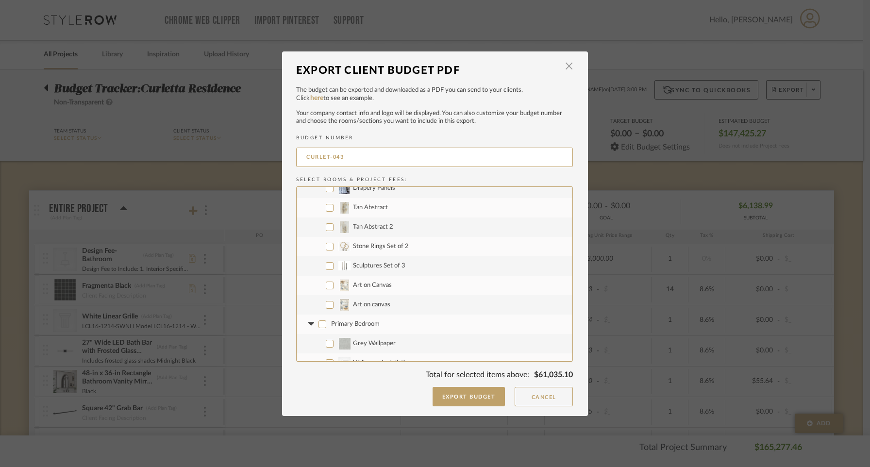
checkbox input "false"
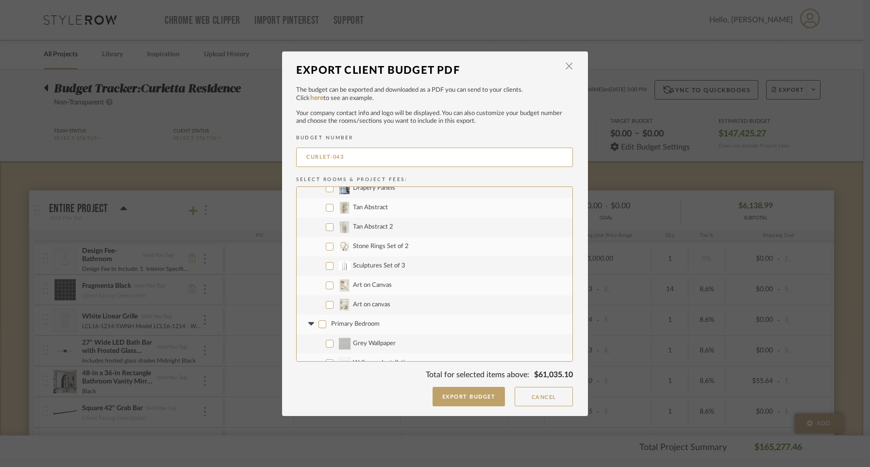
checkbox input "false"
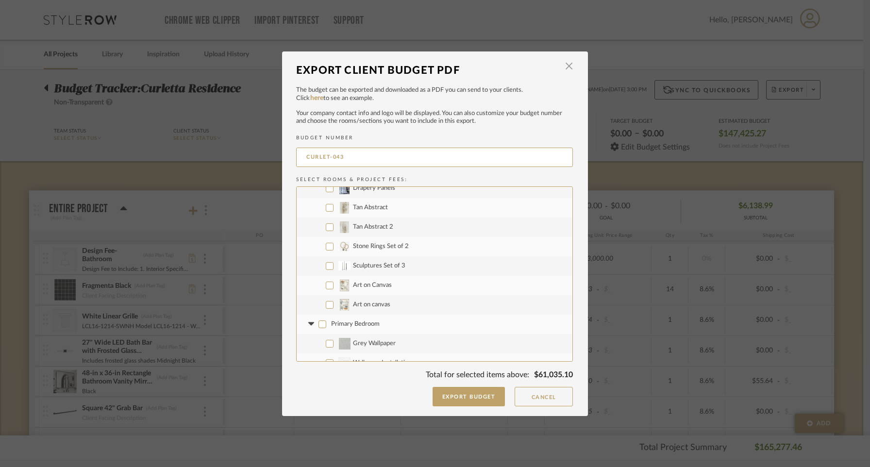
checkbox input "false"
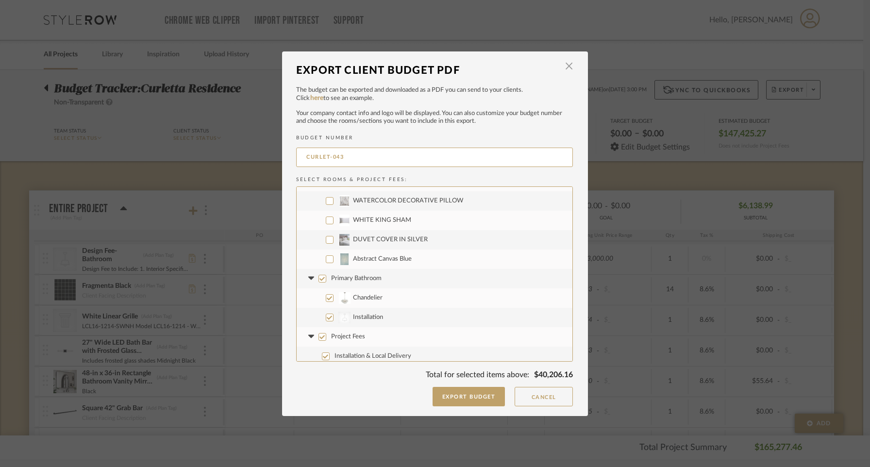
scroll to position [1571, 0]
drag, startPoint x: 320, startPoint y: 276, endPoint x: 321, endPoint y: 302, distance: 26.2
click at [320, 278] on input "Primary Bathroom" at bounding box center [323, 277] width 8 height 8
checkbox input "false"
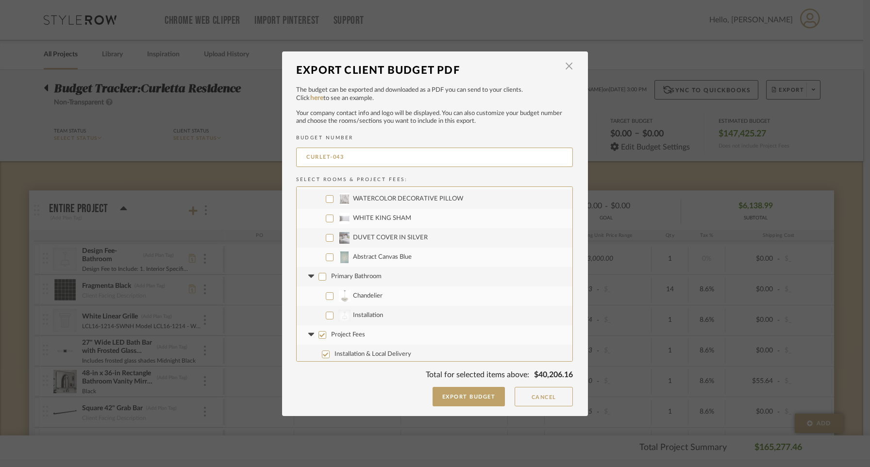
checkbox input "false"
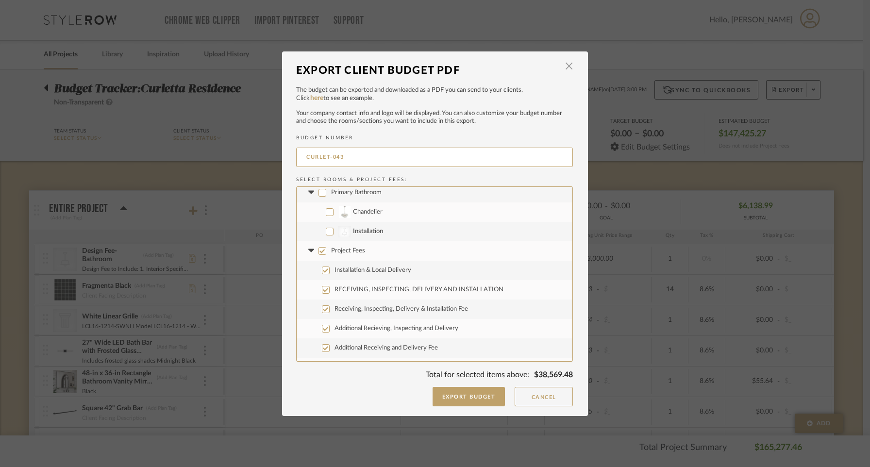
click at [320, 253] on input "Project Fees" at bounding box center [323, 251] width 8 height 8
checkbox input "false"
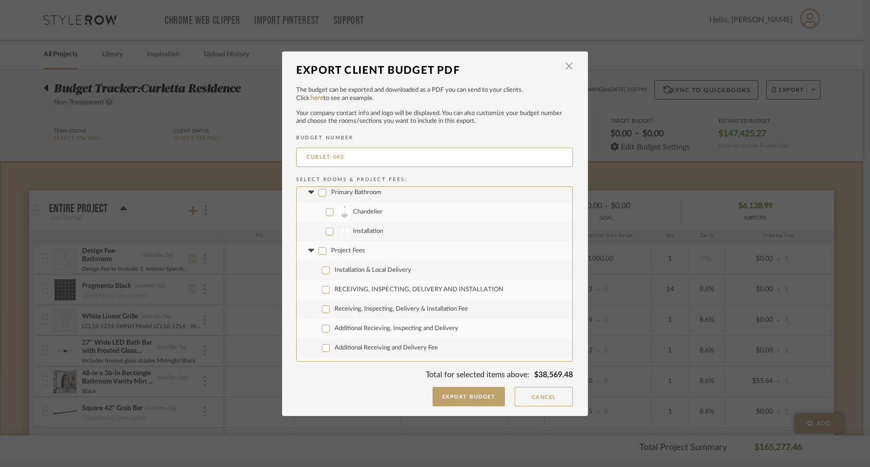
checkbox input "false"
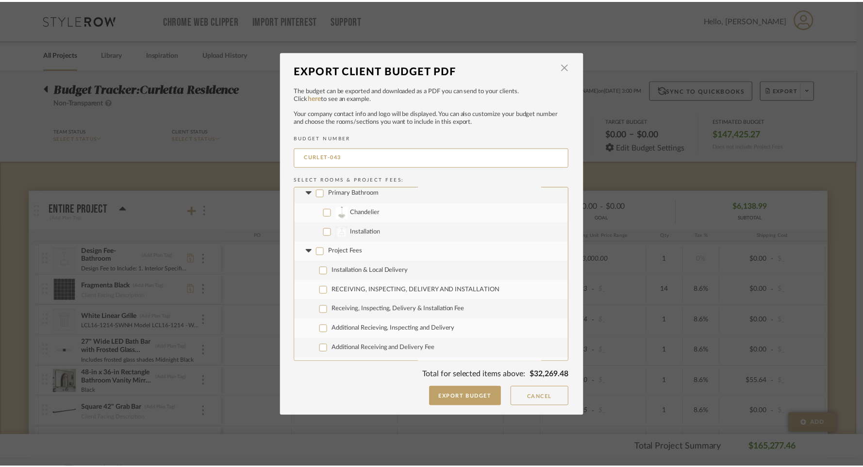
scroll to position [1671, 0]
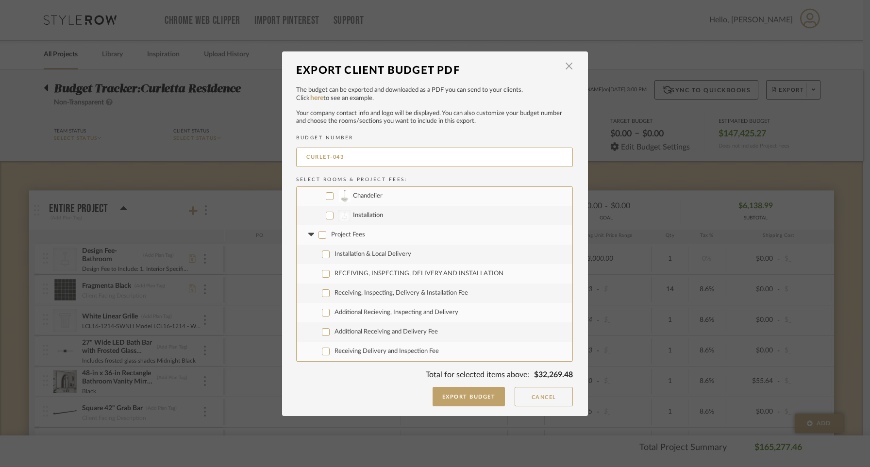
click at [324, 344] on label "Receiving Delivery and Inspection Fee" at bounding box center [435, 351] width 276 height 19
click at [324, 348] on input "Receiving Delivery and Inspection Fee" at bounding box center [326, 352] width 8 height 8
checkbox input "true"
click at [466, 393] on button "Export Budget" at bounding box center [469, 396] width 73 height 19
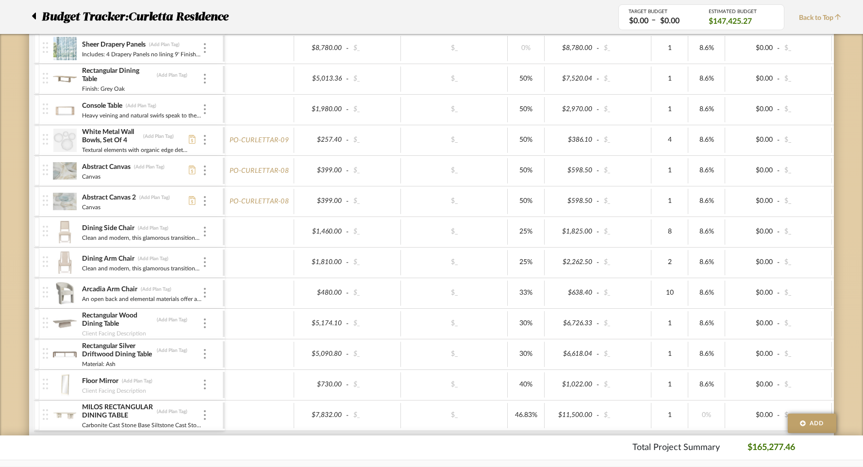
scroll to position [0, 0]
